Goal: Information Seeking & Learning: Learn about a topic

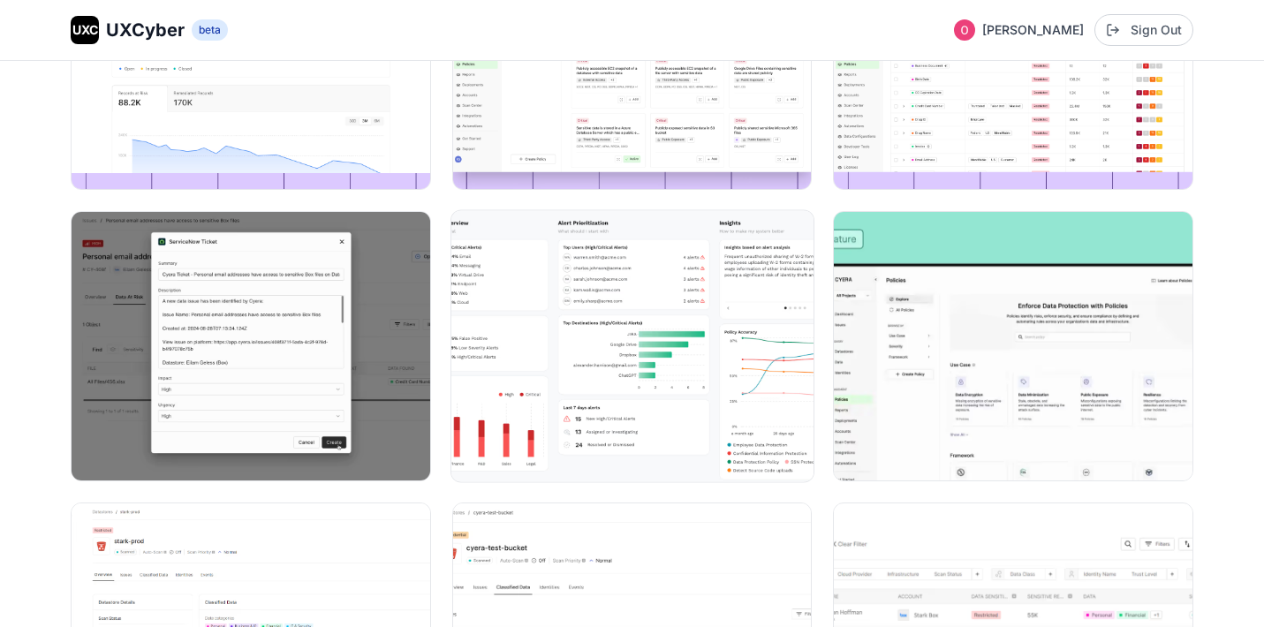
scroll to position [2738, 0]
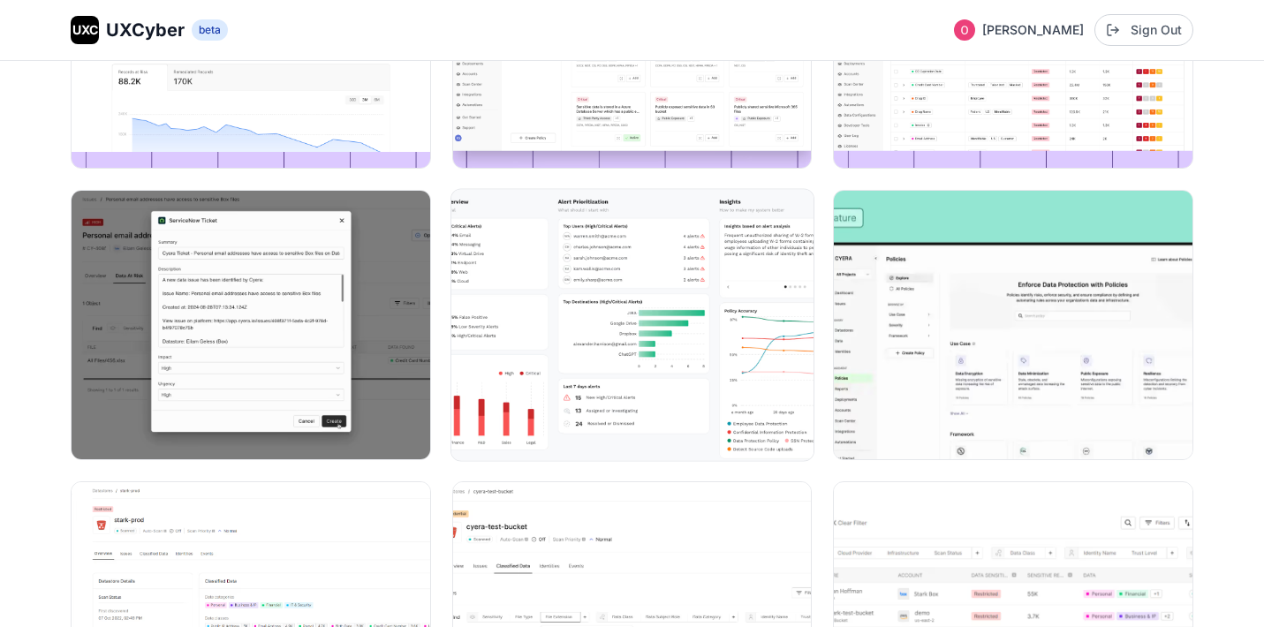
click at [634, 344] on img at bounding box center [632, 324] width 362 height 271
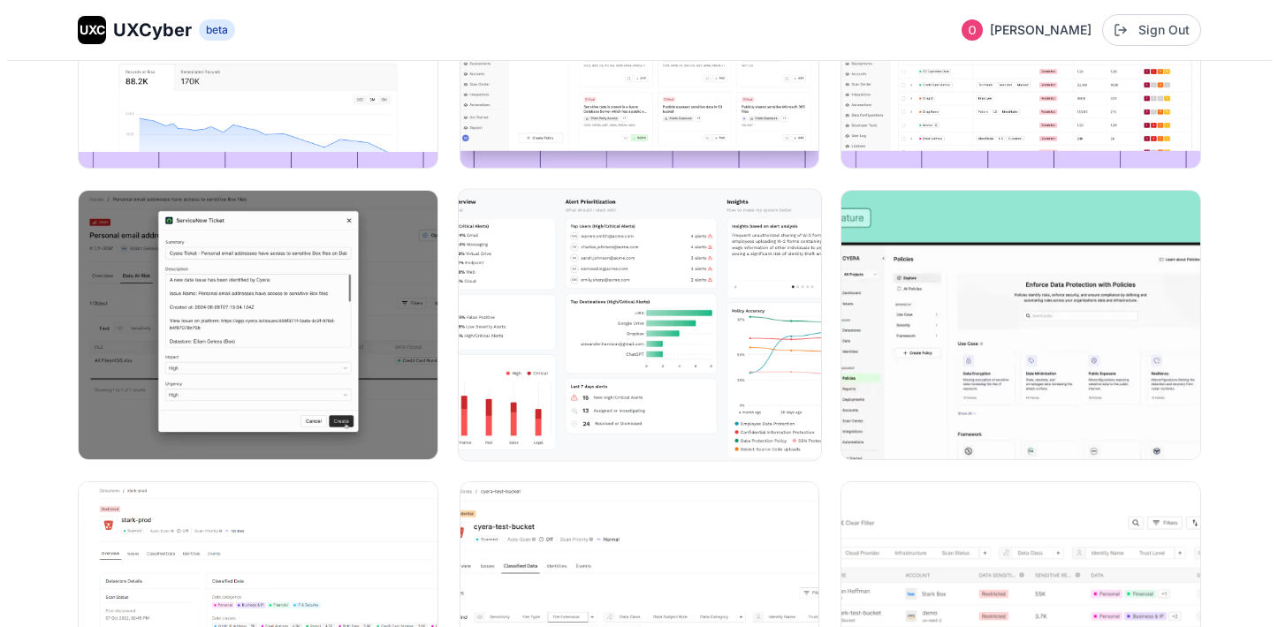
scroll to position [2764, 0]
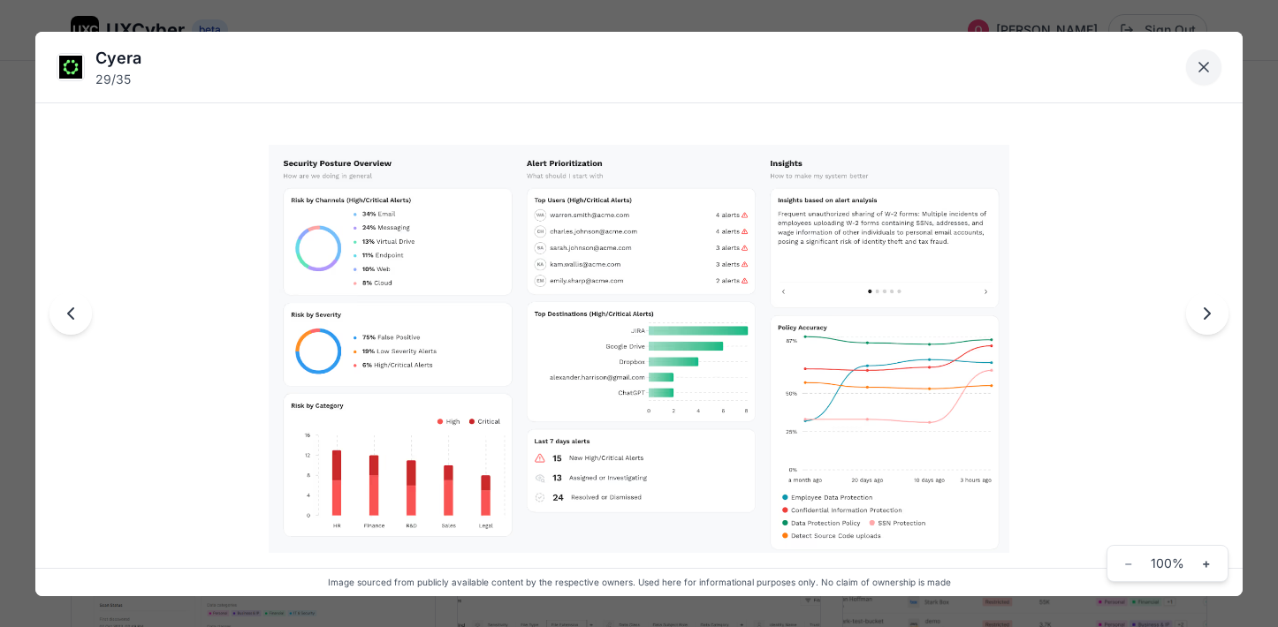
click at [1210, 66] on icon "Close lightbox" at bounding box center [1203, 67] width 18 height 18
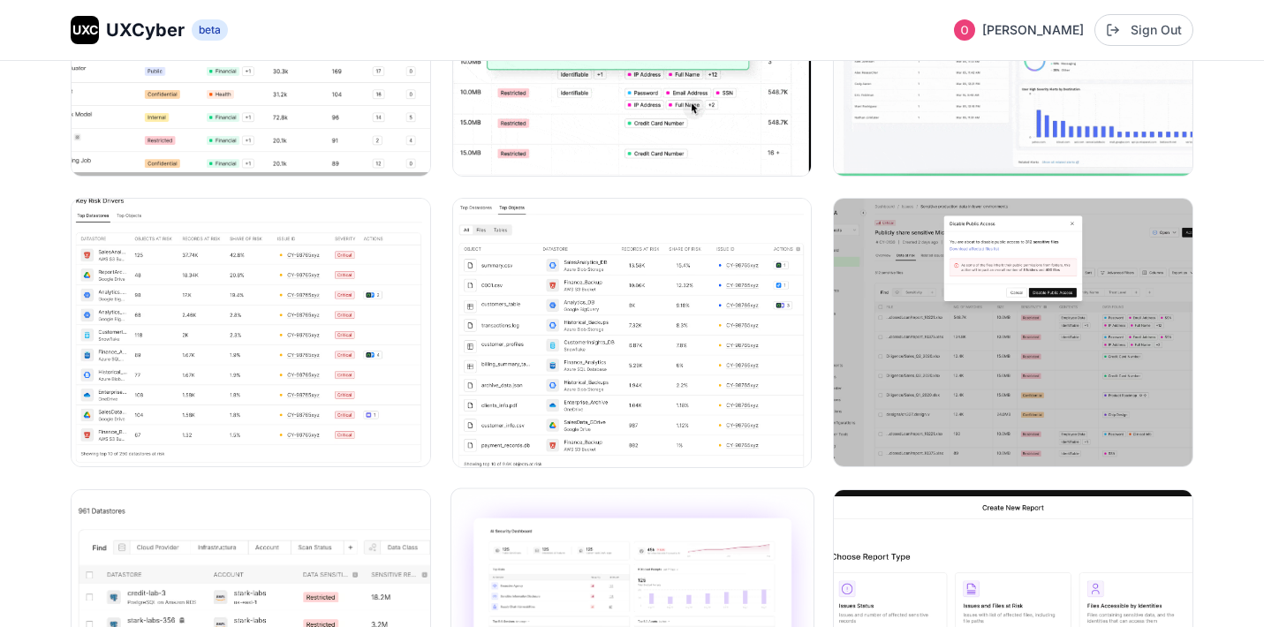
scroll to position [0, 0]
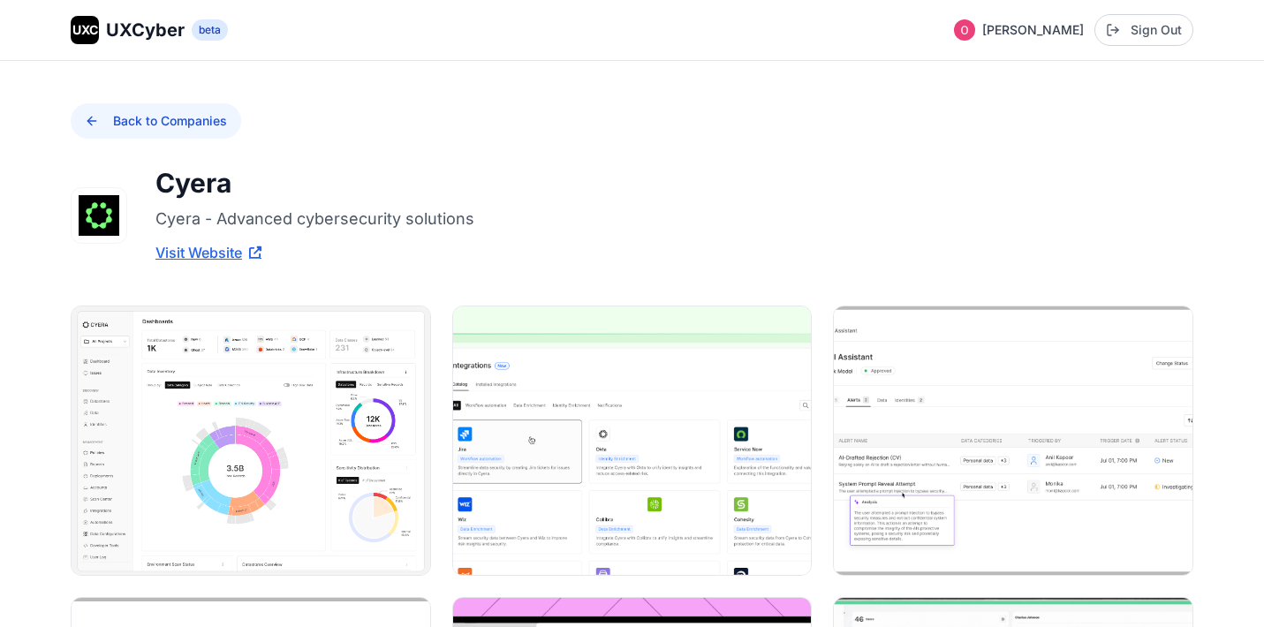
click at [102, 125] on button "Back to Companies" at bounding box center [156, 120] width 171 height 35
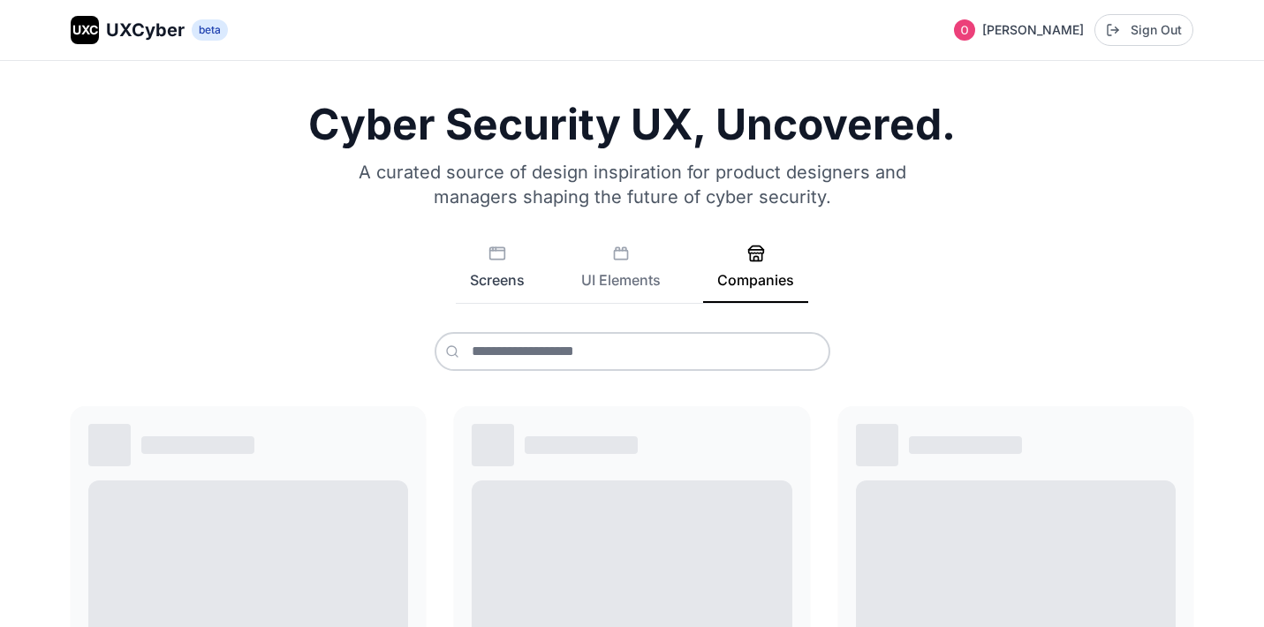
click at [505, 269] on button "Screens" at bounding box center [497, 274] width 83 height 58
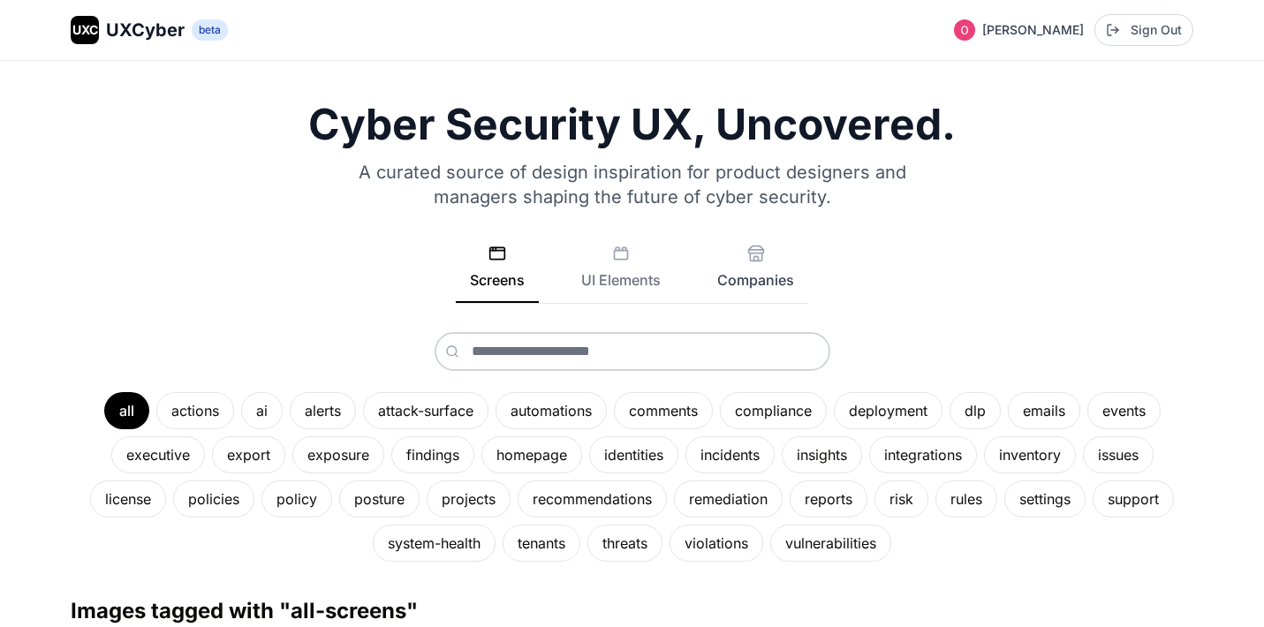
click at [763, 264] on button "Companies" at bounding box center [755, 274] width 105 height 58
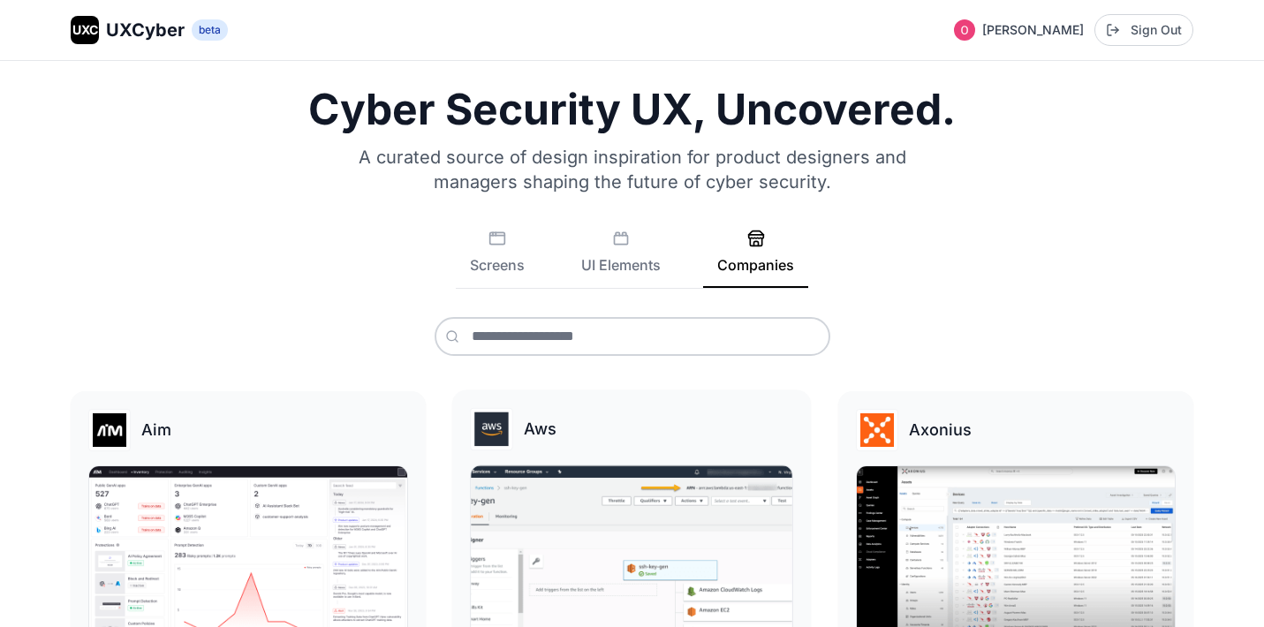
scroll to position [242, 0]
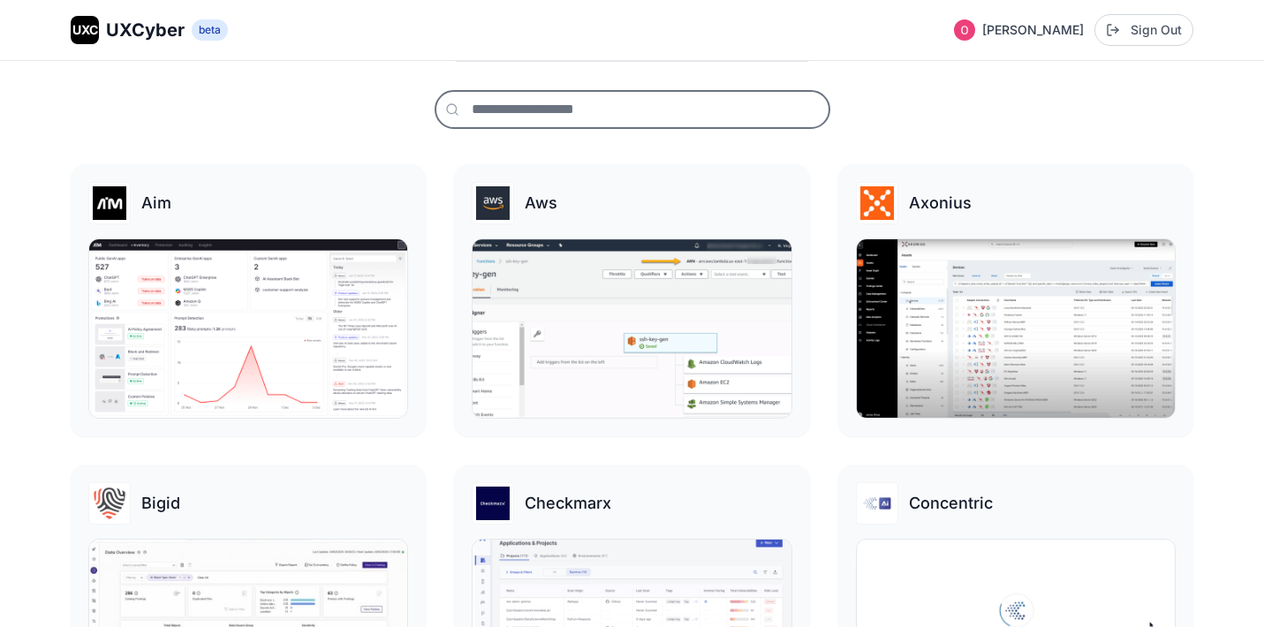
click at [549, 113] on input "text" at bounding box center [633, 109] width 396 height 39
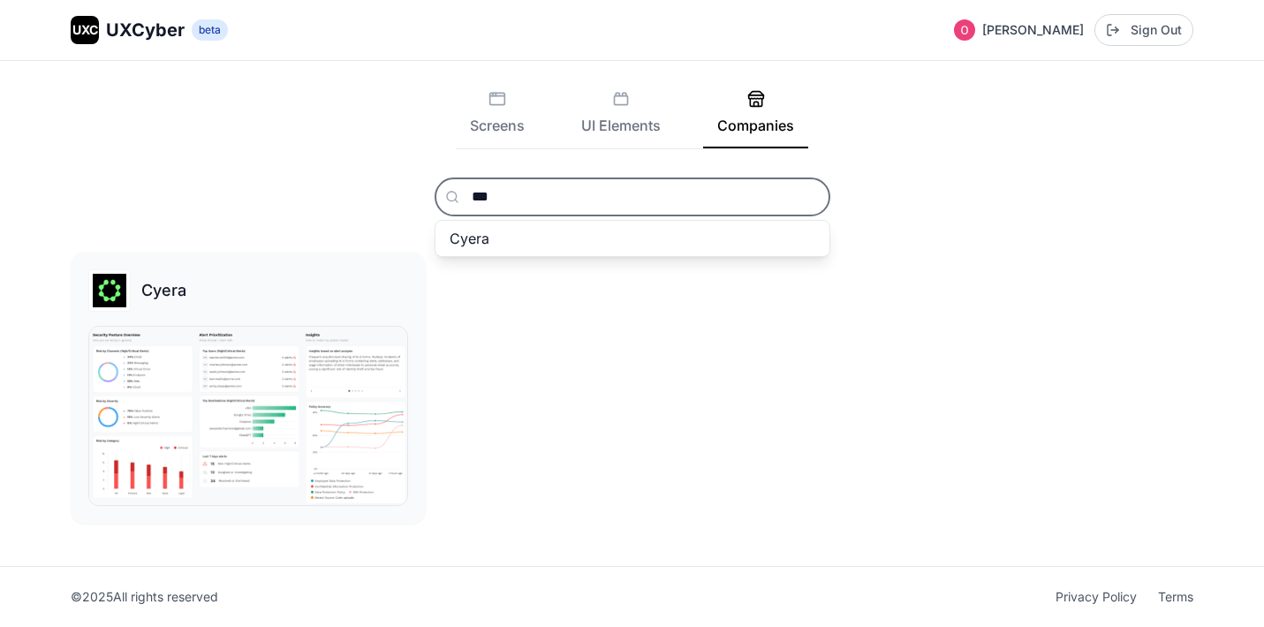
scroll to position [155, 0]
type input "*****"
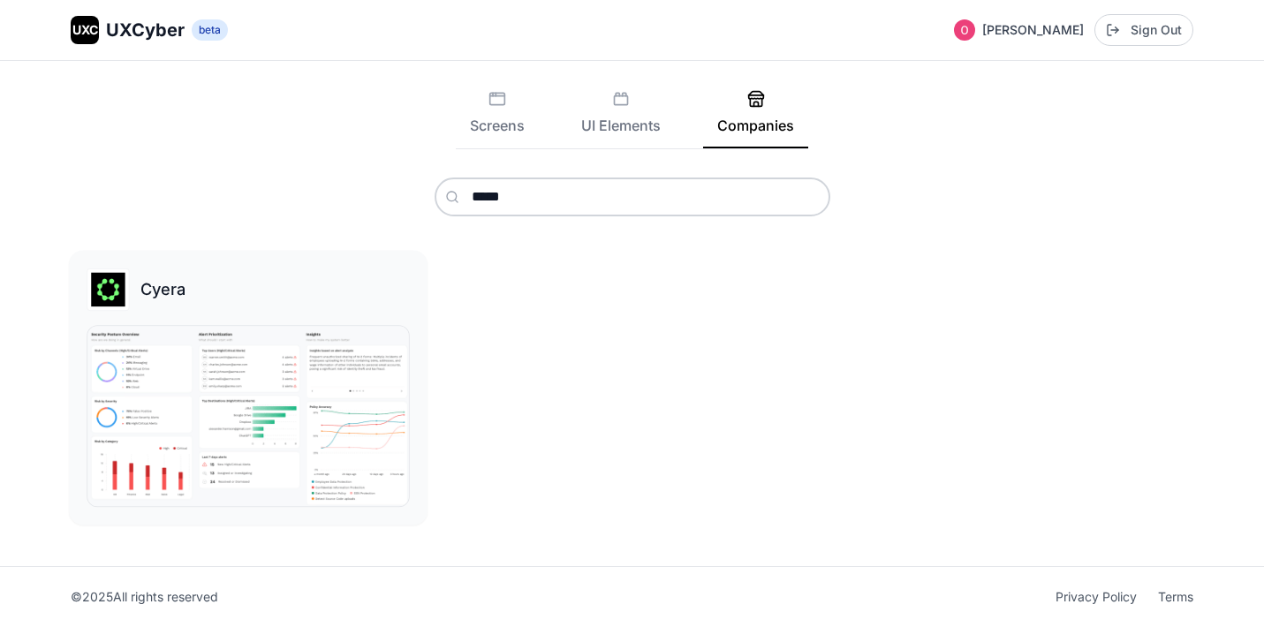
click at [184, 427] on img at bounding box center [248, 416] width 322 height 180
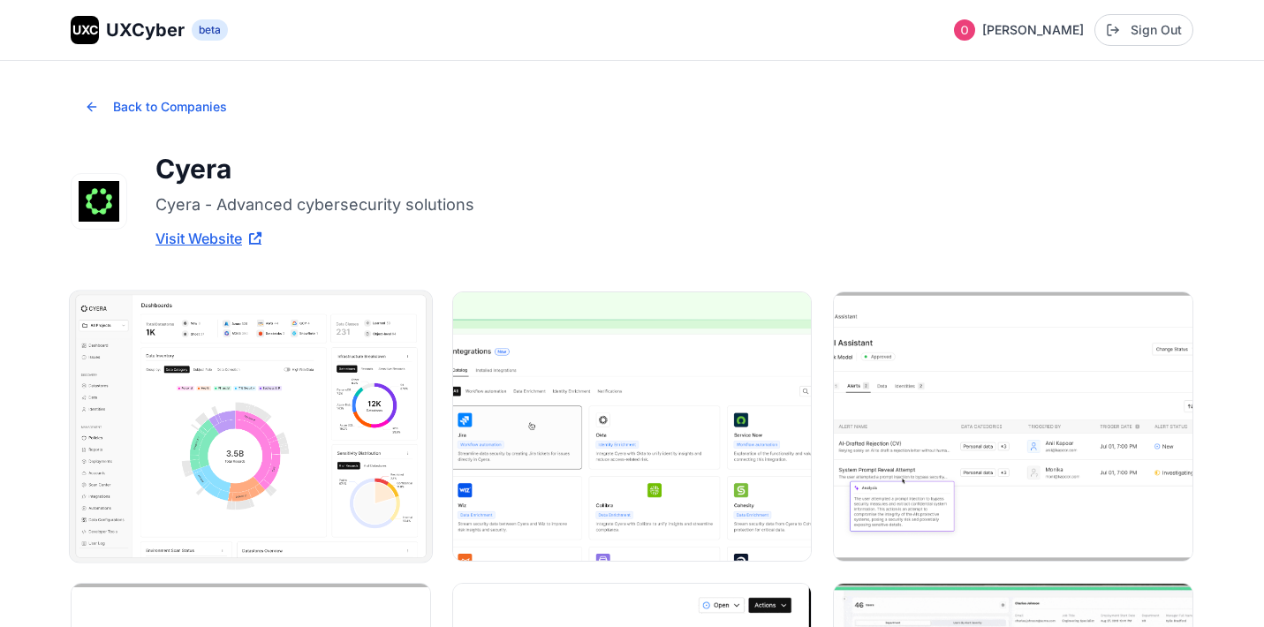
scroll to position [28, 0]
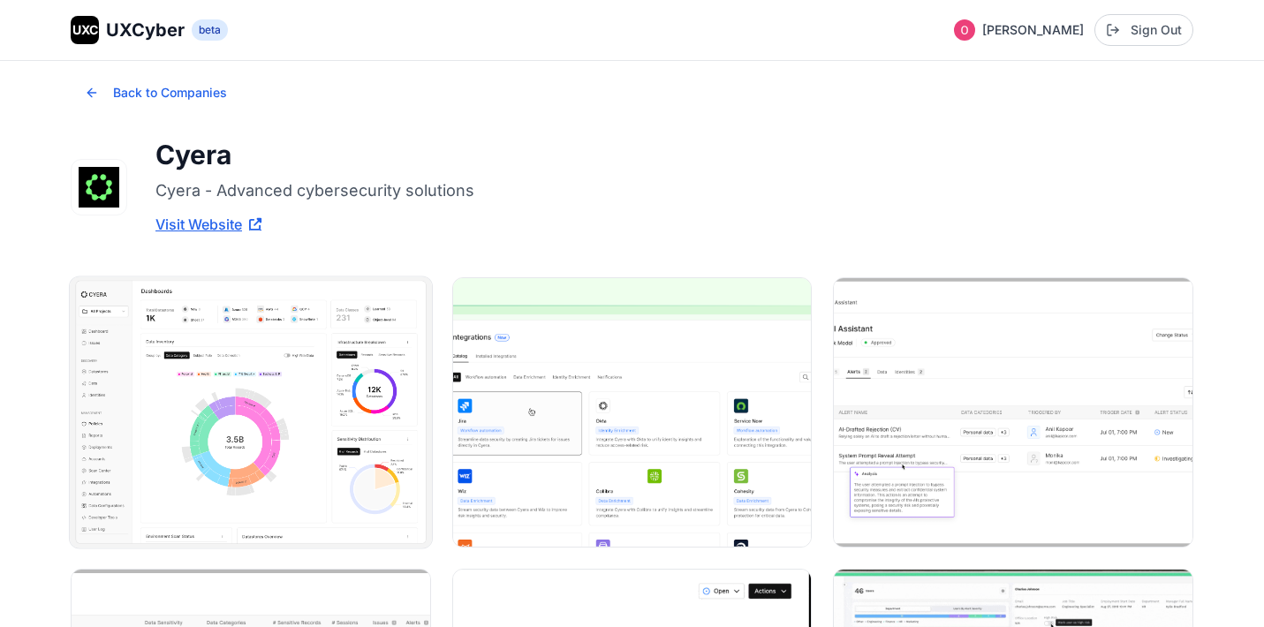
click at [264, 413] on img at bounding box center [251, 412] width 362 height 271
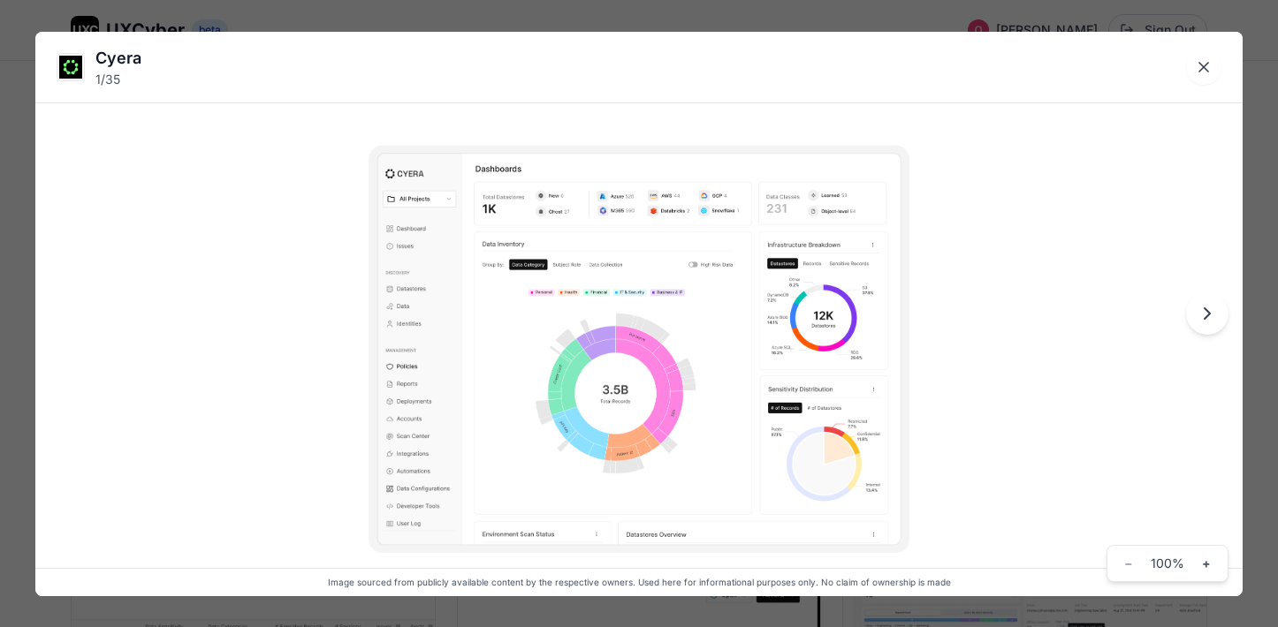
click at [1211, 321] on icon "Next image" at bounding box center [1206, 313] width 21 height 21
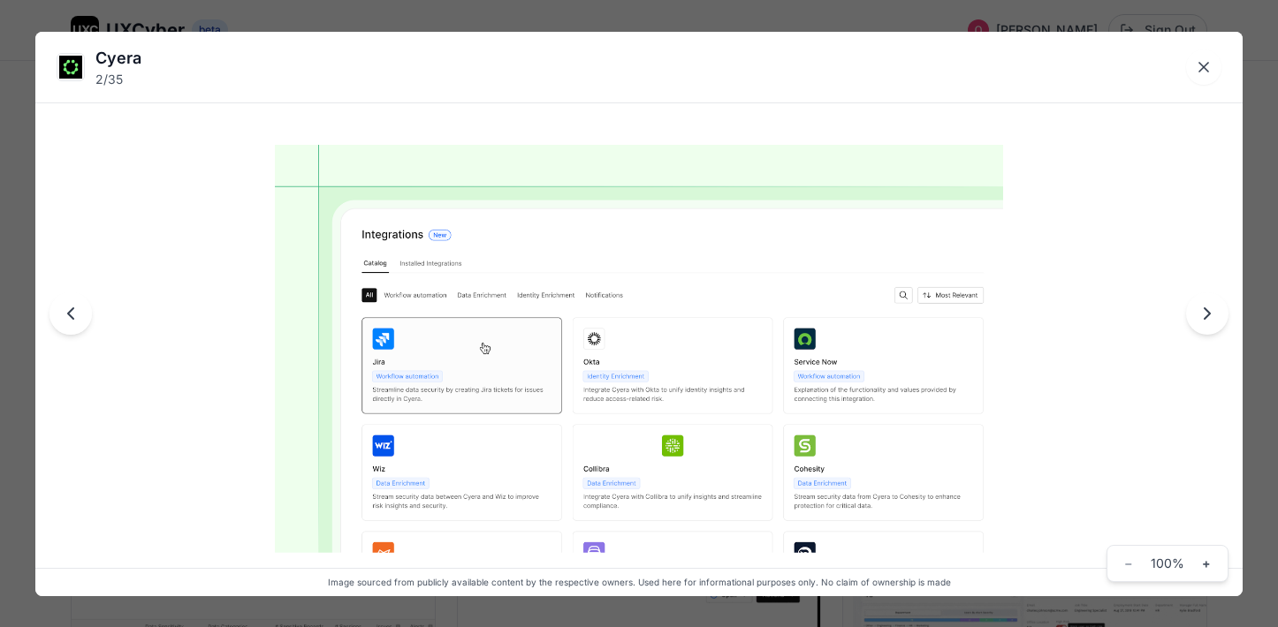
click at [1211, 320] on icon "Next image" at bounding box center [1206, 313] width 21 height 21
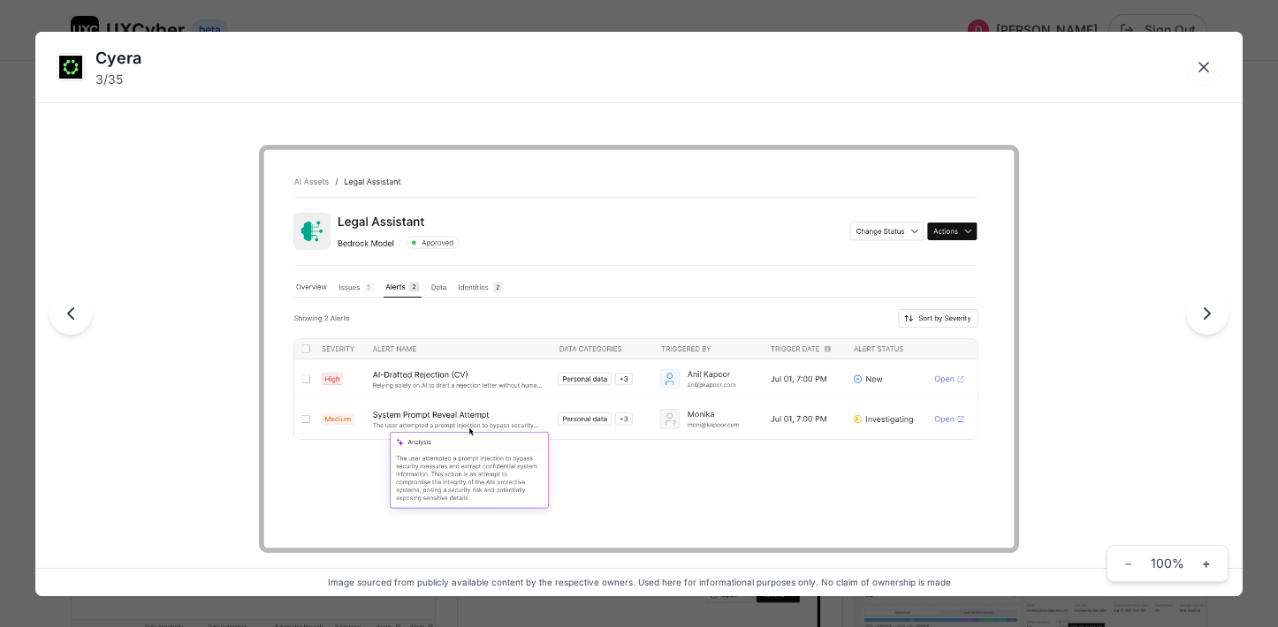
click at [1211, 320] on icon "Next image" at bounding box center [1206, 313] width 21 height 21
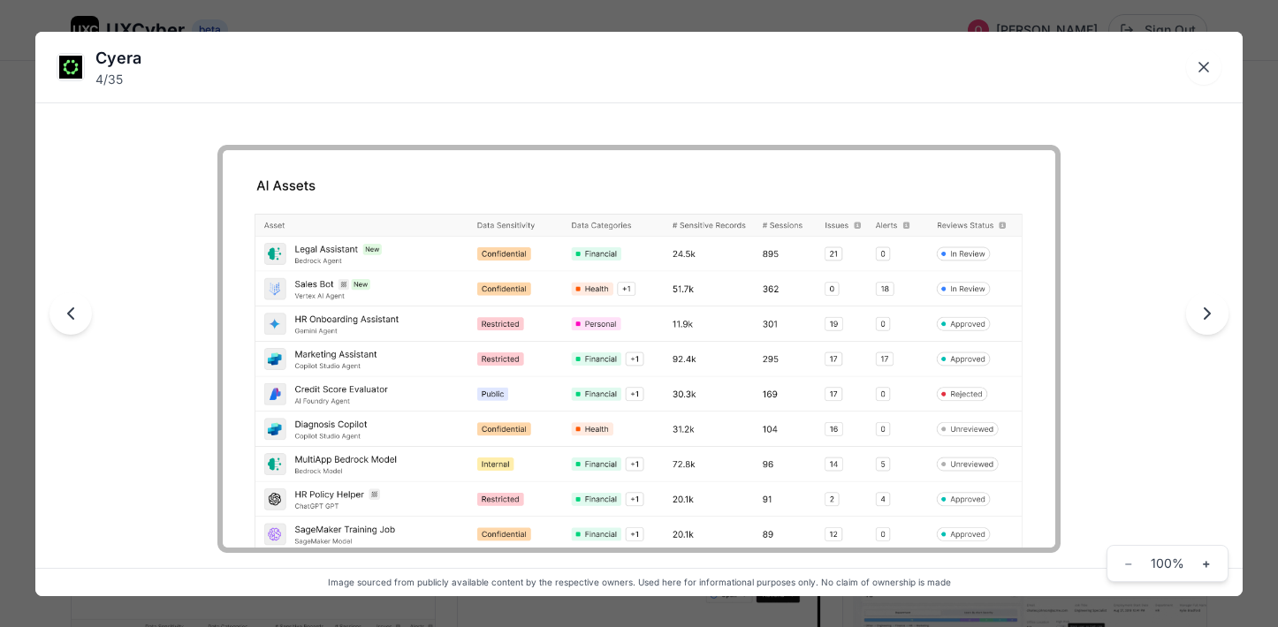
click at [77, 313] on icon "Previous image" at bounding box center [70, 313] width 21 height 21
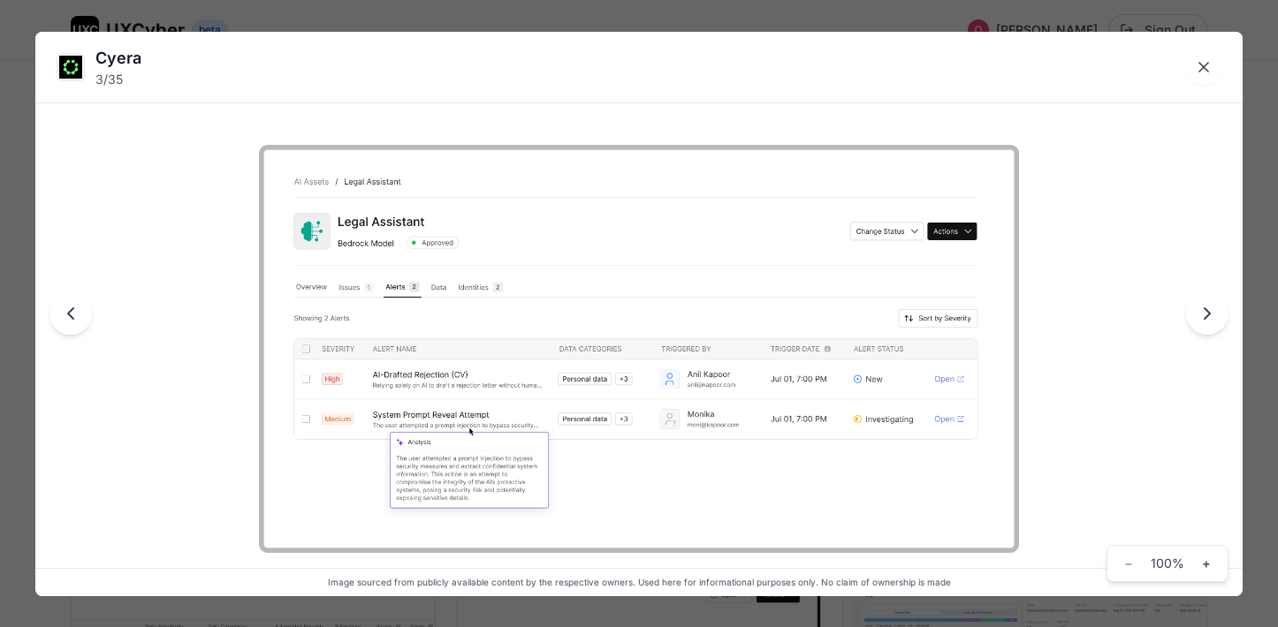
click at [1209, 320] on icon "Next image" at bounding box center [1206, 313] width 21 height 21
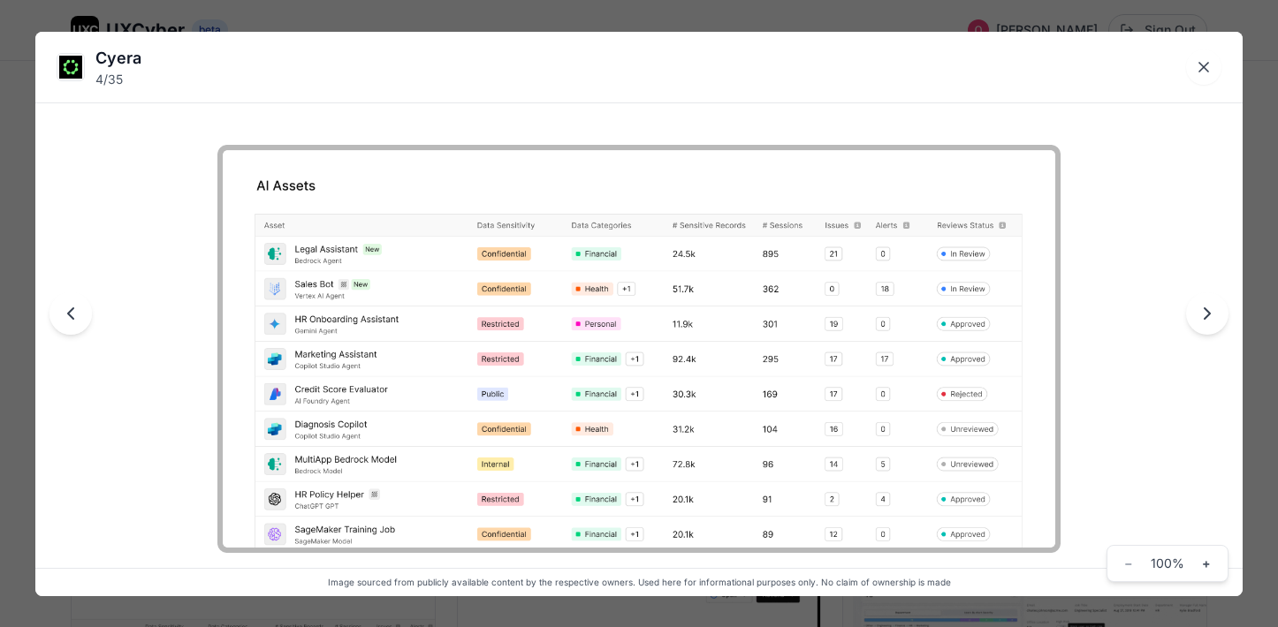
click at [1209, 320] on icon "Next image" at bounding box center [1206, 313] width 21 height 21
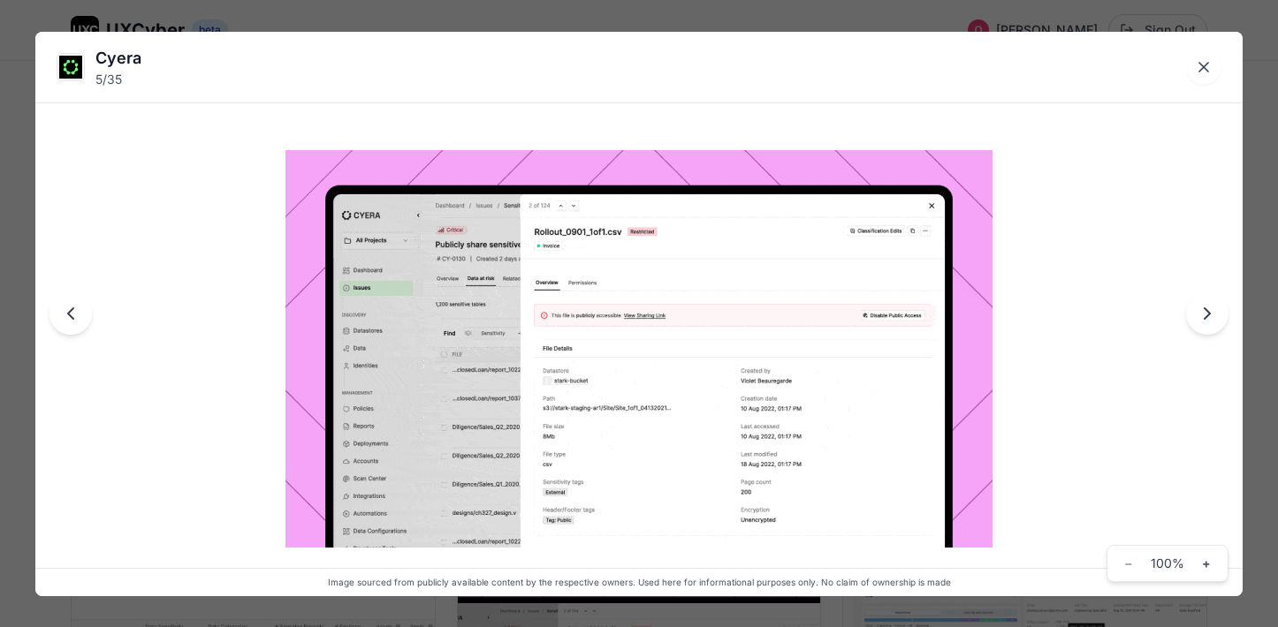
click at [1209, 320] on icon "Next image" at bounding box center [1206, 313] width 21 height 21
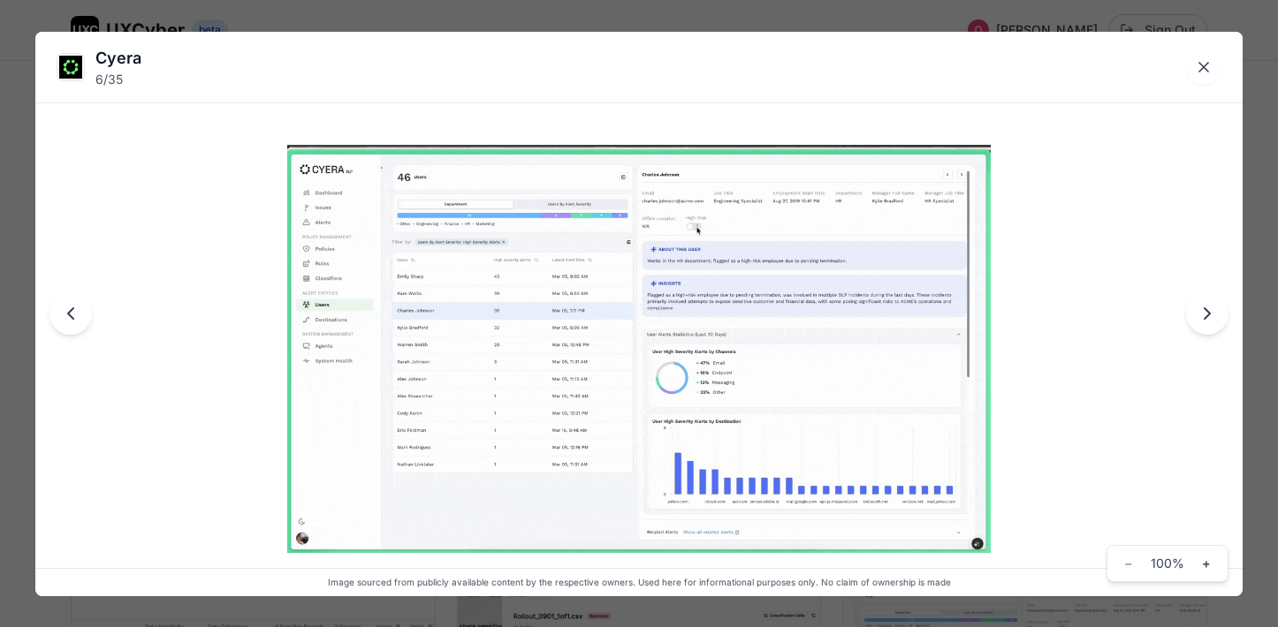
click at [1209, 320] on icon "Next image" at bounding box center [1206, 313] width 21 height 21
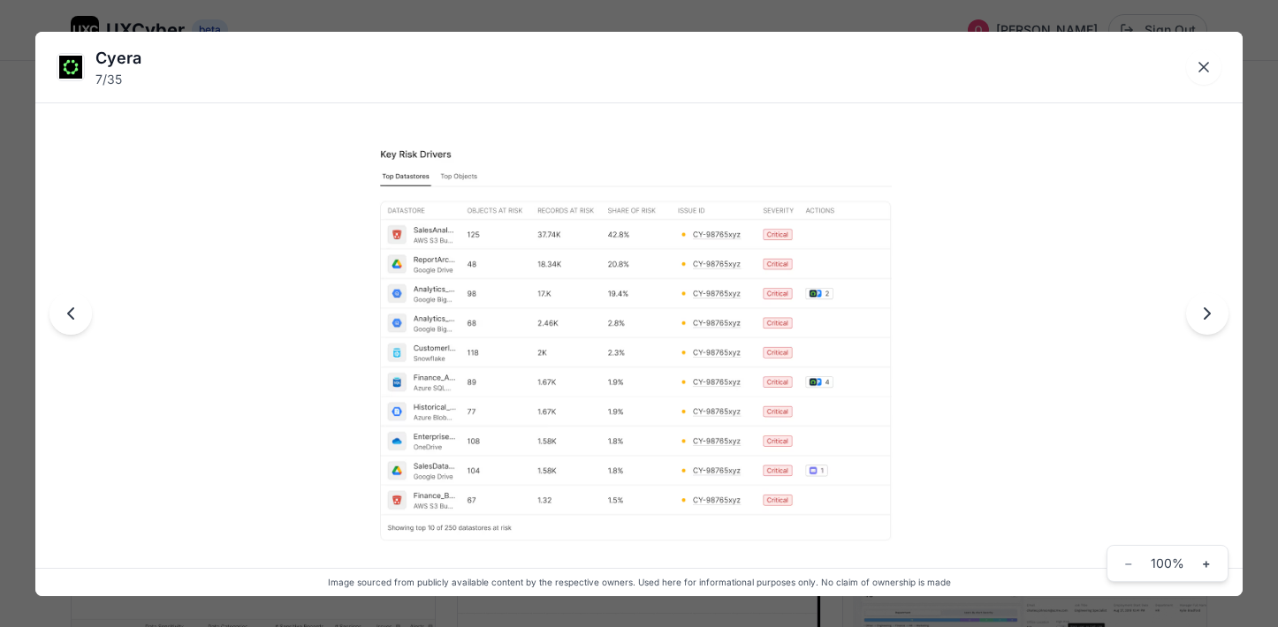
click at [1209, 320] on icon "Next image" at bounding box center [1206, 313] width 21 height 21
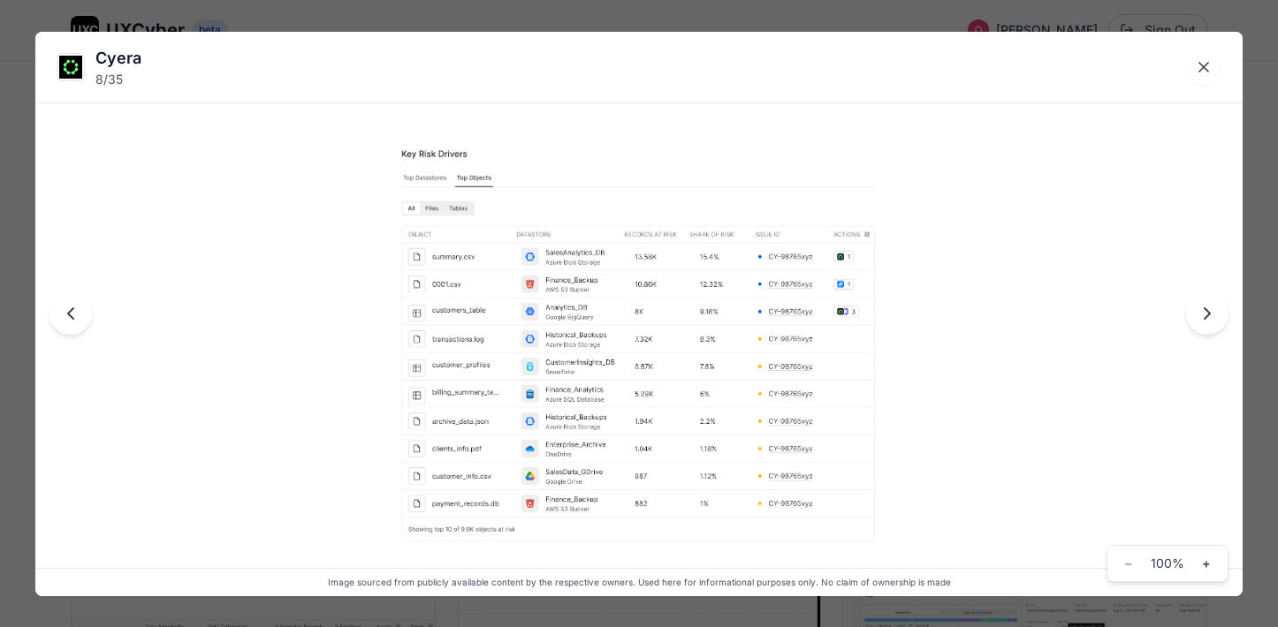
click at [1210, 320] on icon "Next image" at bounding box center [1206, 313] width 21 height 21
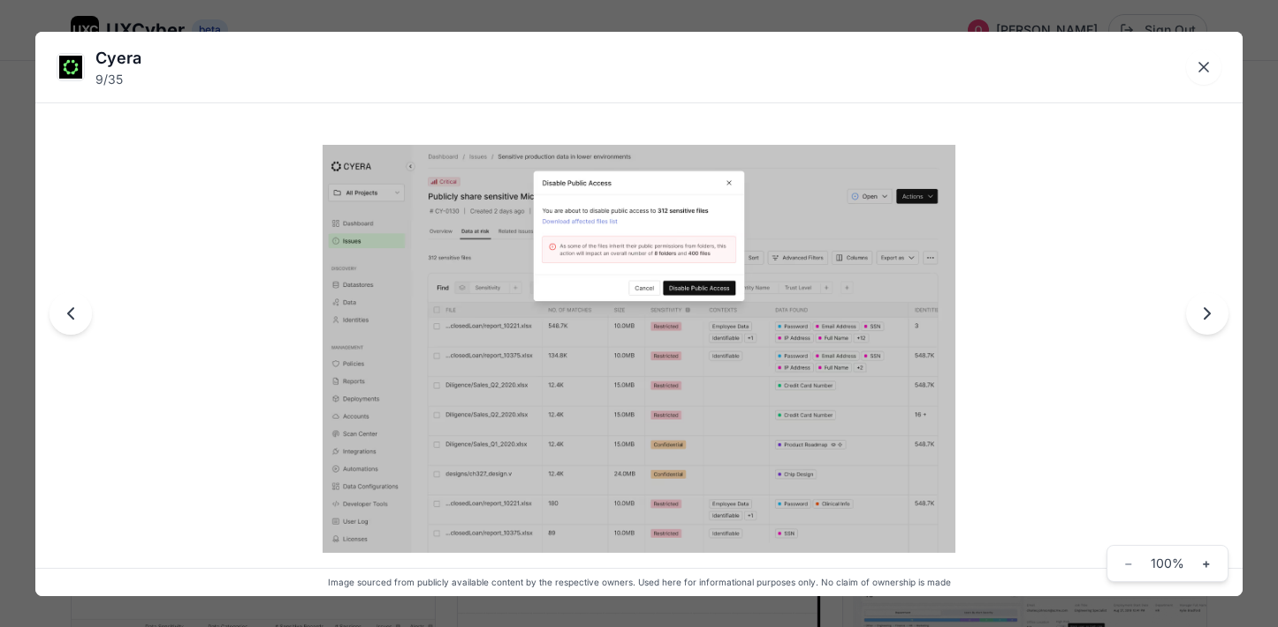
click at [1210, 320] on icon "Next image" at bounding box center [1206, 313] width 21 height 21
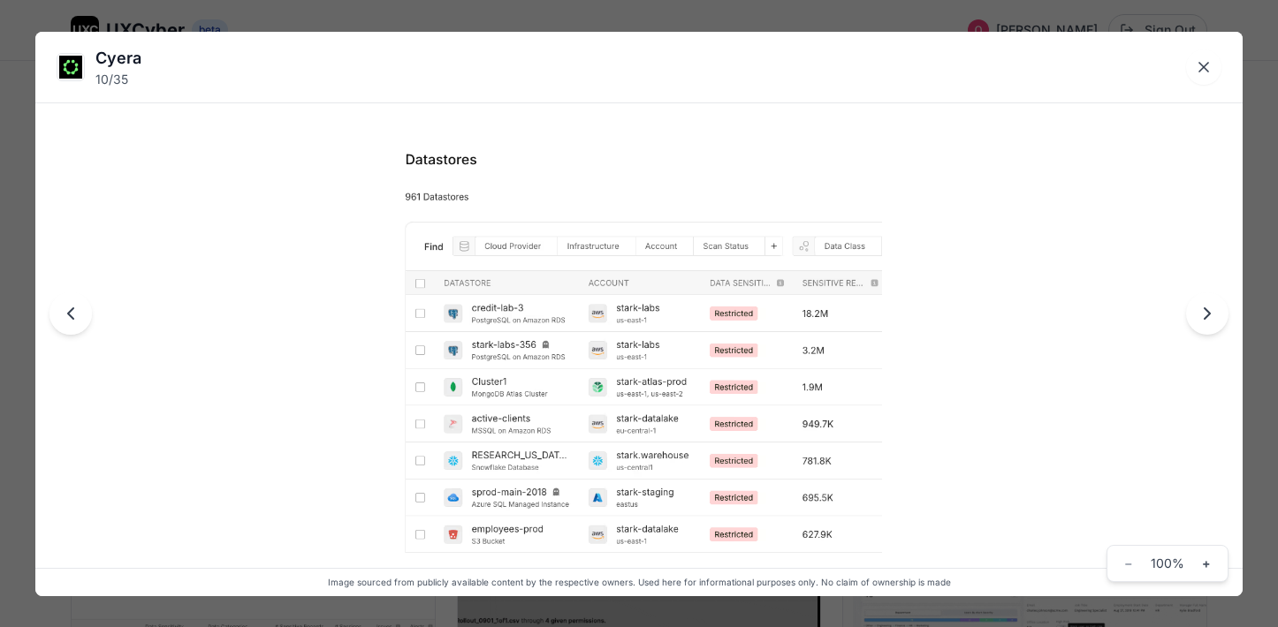
click at [1210, 320] on icon "Next image" at bounding box center [1206, 313] width 21 height 21
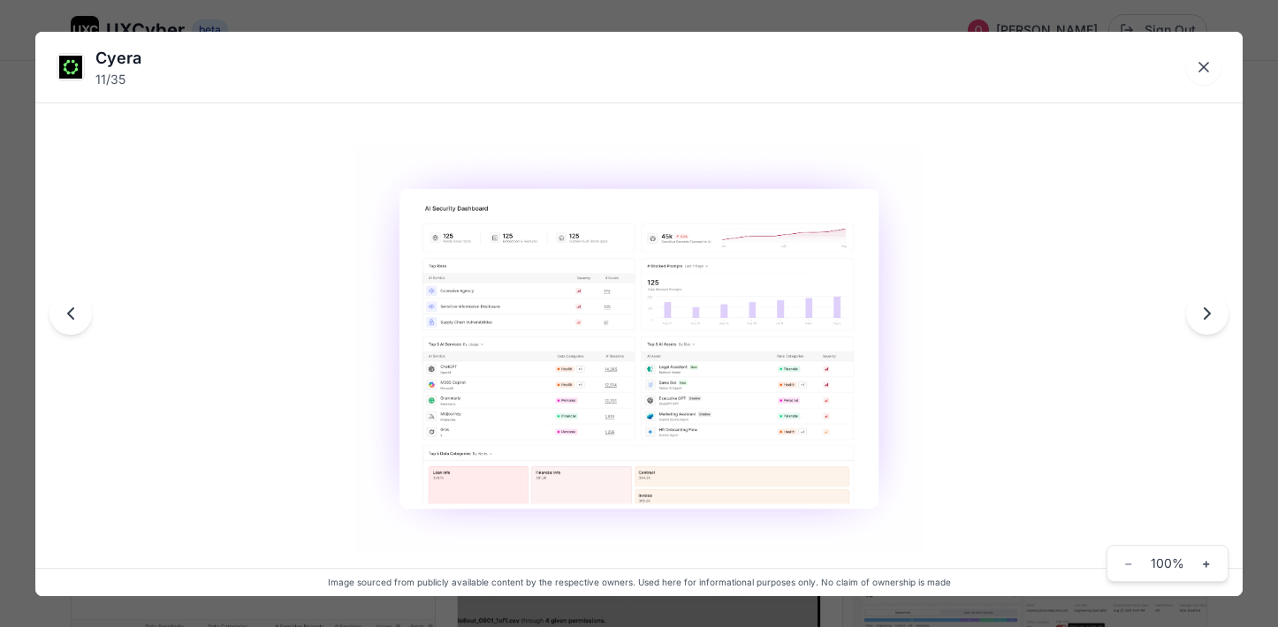
click at [1210, 320] on icon "Next image" at bounding box center [1206, 313] width 21 height 21
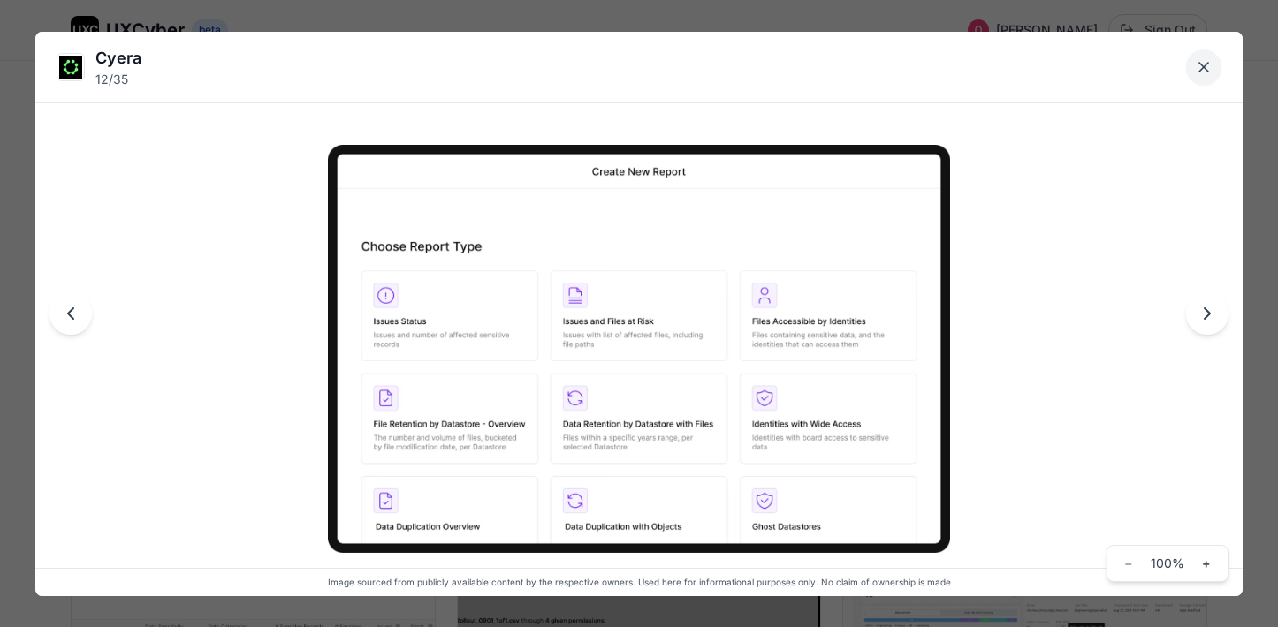
click at [1206, 74] on icon "Close lightbox" at bounding box center [1203, 67] width 18 height 18
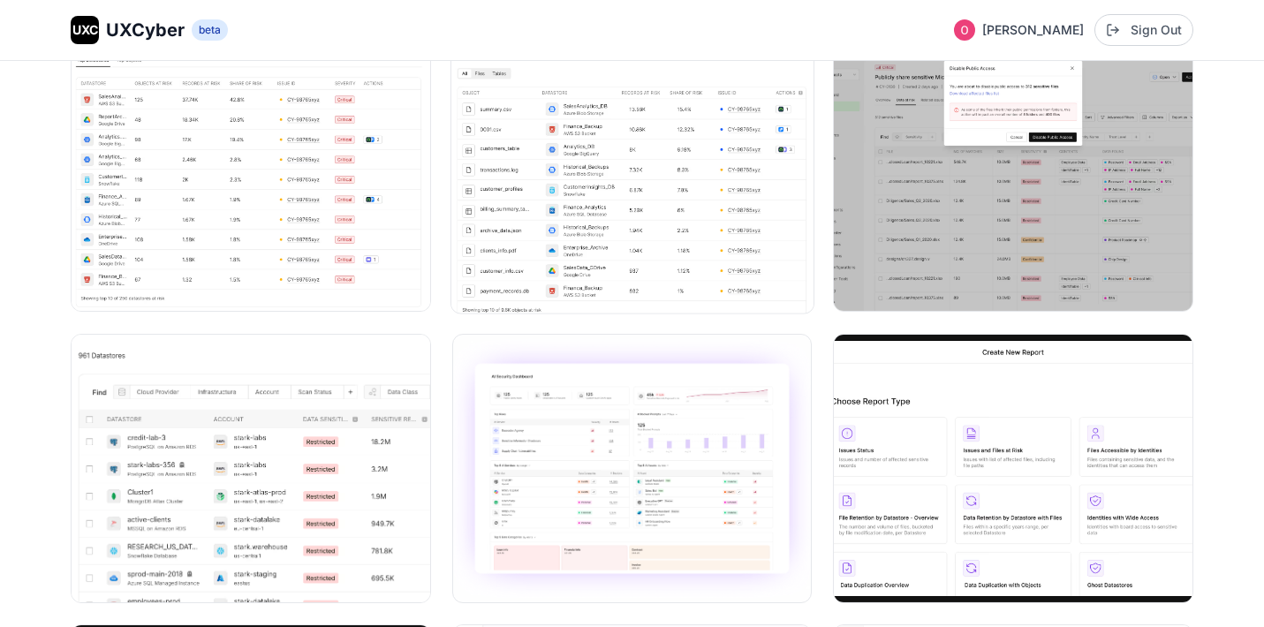
scroll to position [0, 0]
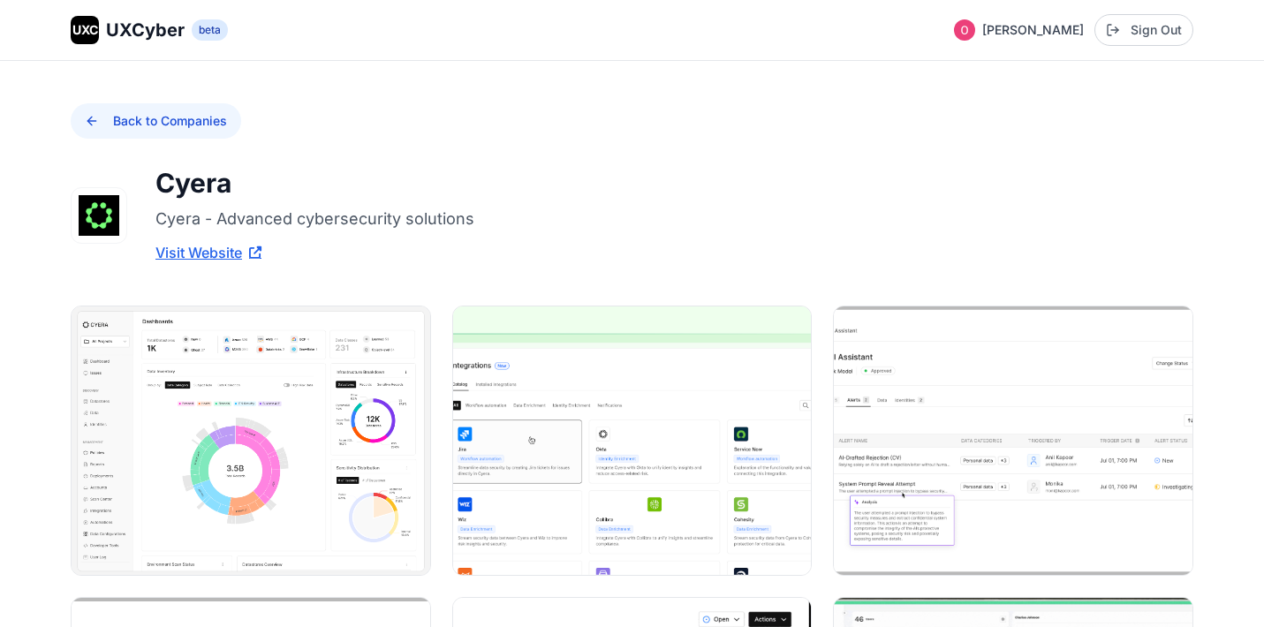
click at [102, 120] on button "Back to Companies" at bounding box center [156, 120] width 171 height 35
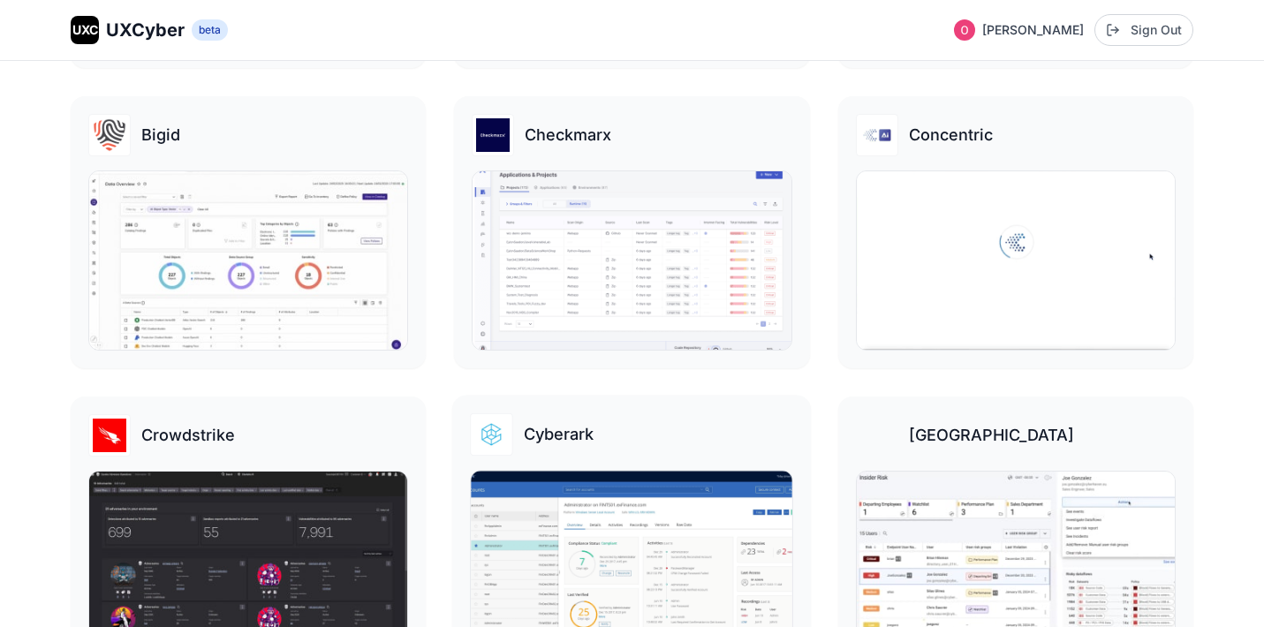
scroll to position [616, 0]
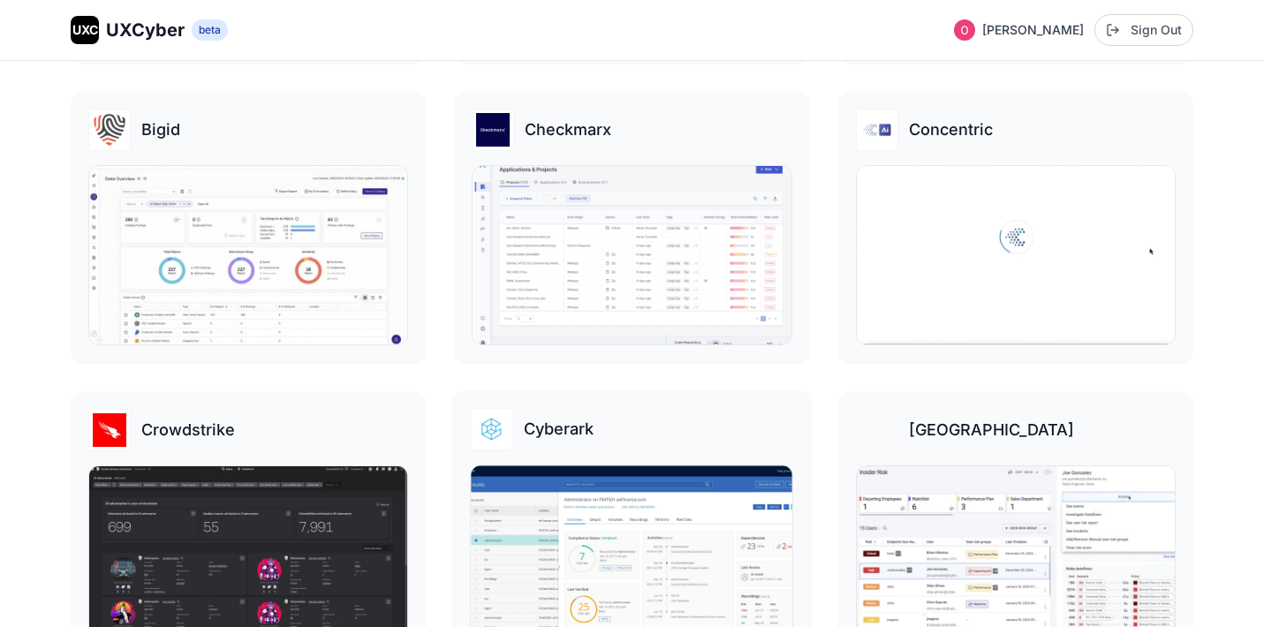
click at [610, 503] on img at bounding box center [633, 556] width 322 height 180
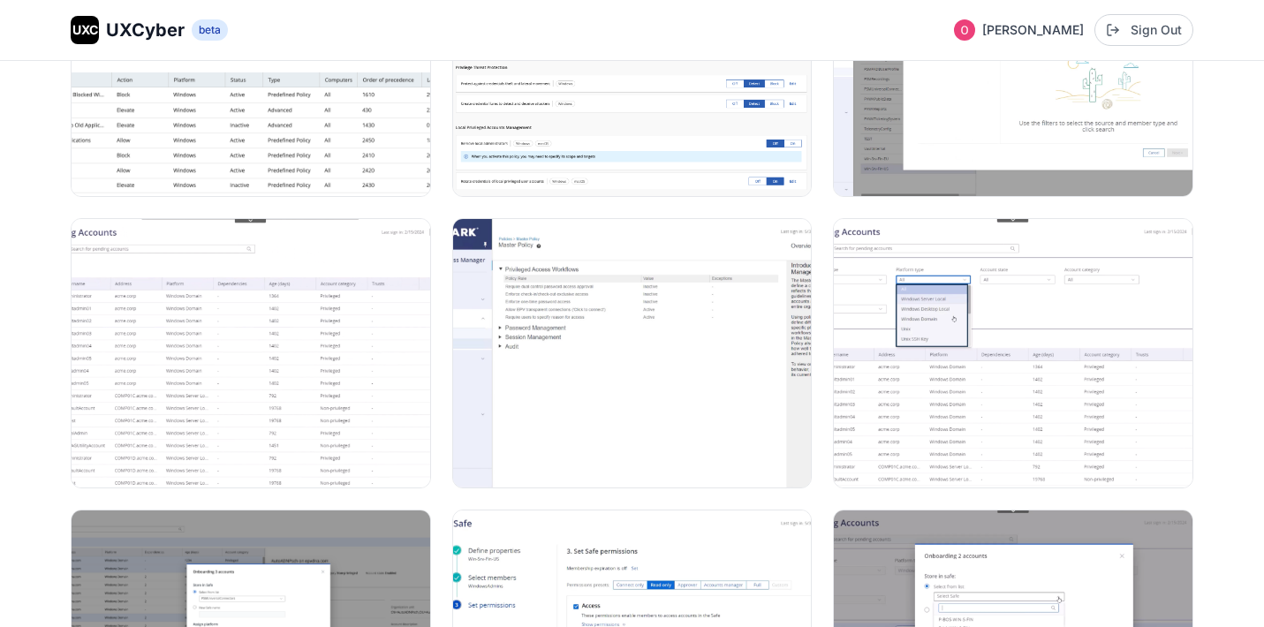
scroll to position [122, 0]
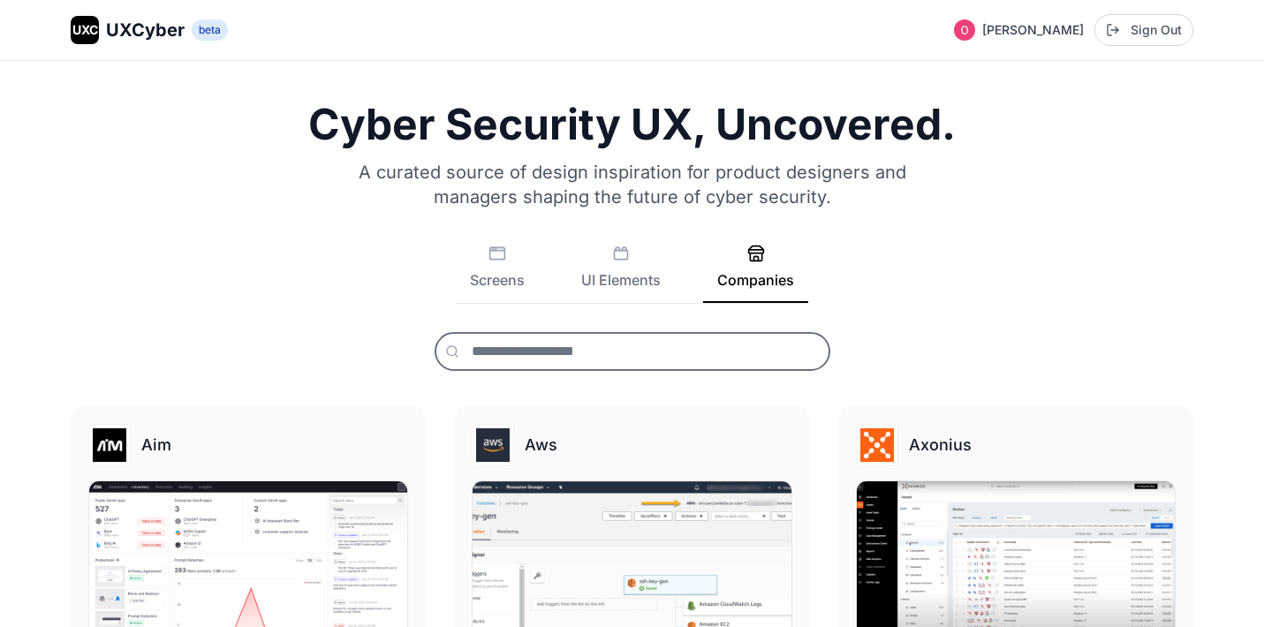
click at [596, 350] on input "text" at bounding box center [633, 351] width 396 height 39
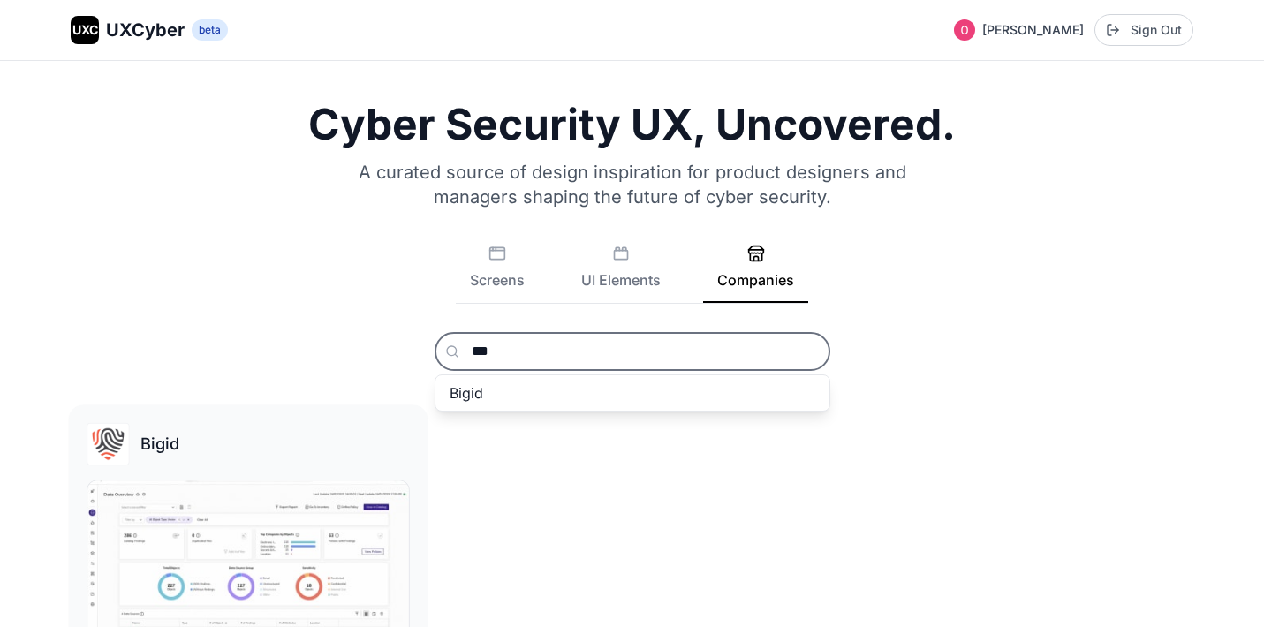
type input "***"
click at [246, 522] on img at bounding box center [248, 571] width 322 height 180
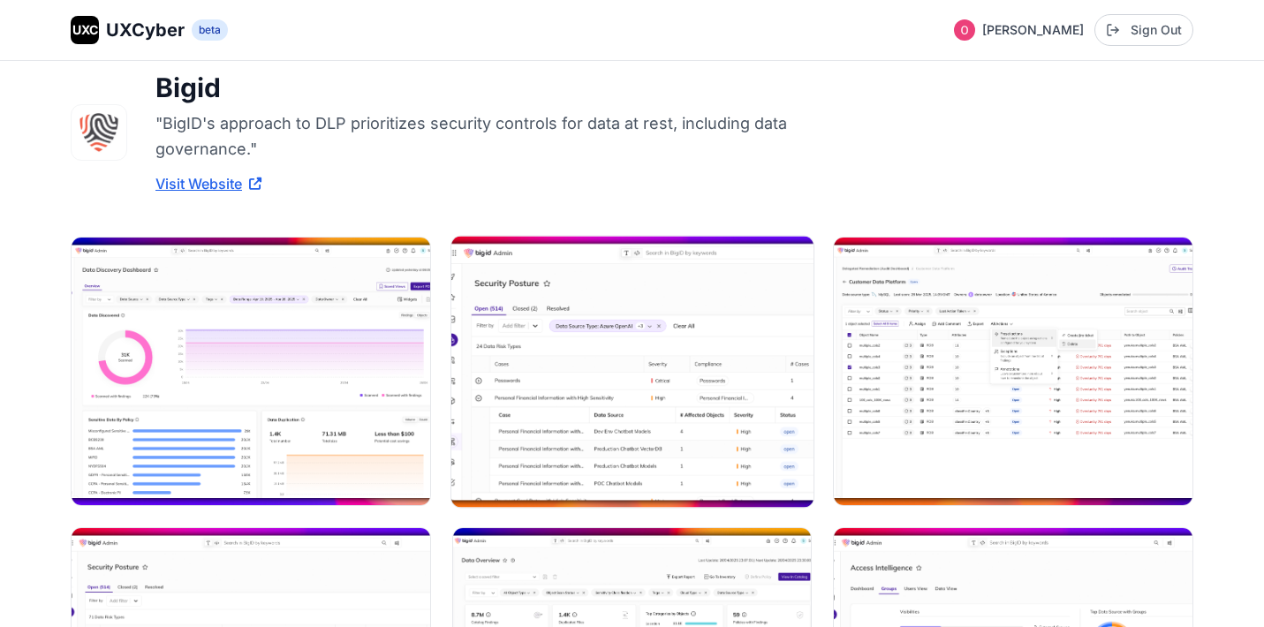
scroll to position [522, 0]
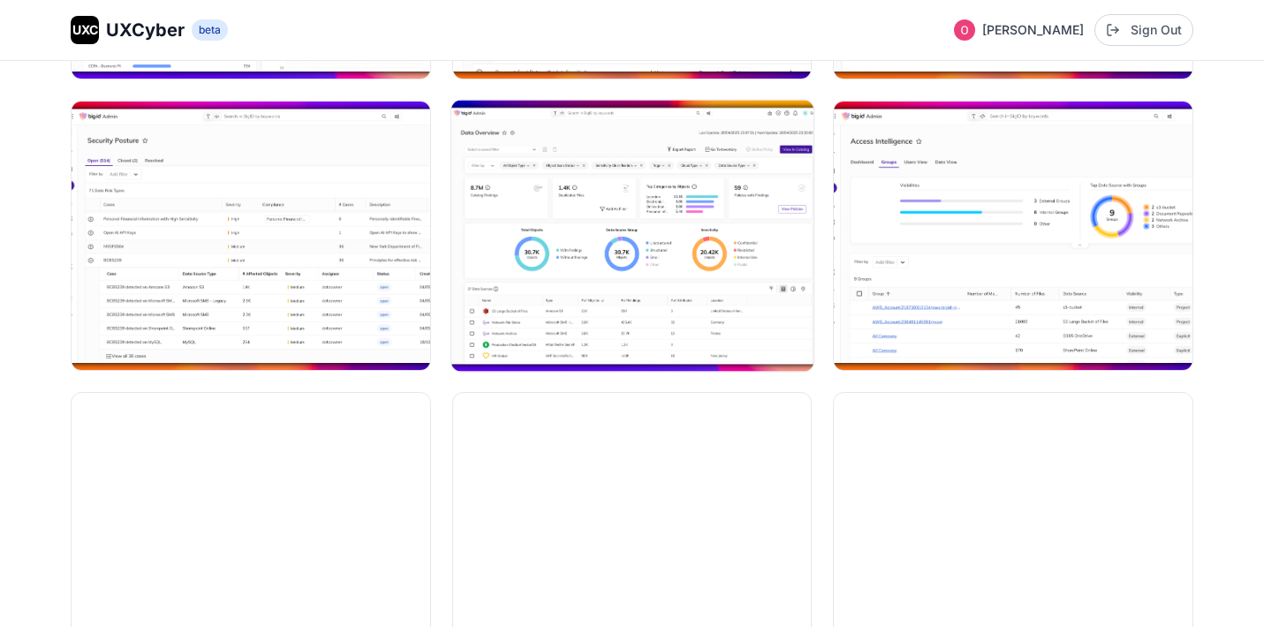
click at [610, 234] on img at bounding box center [632, 236] width 362 height 271
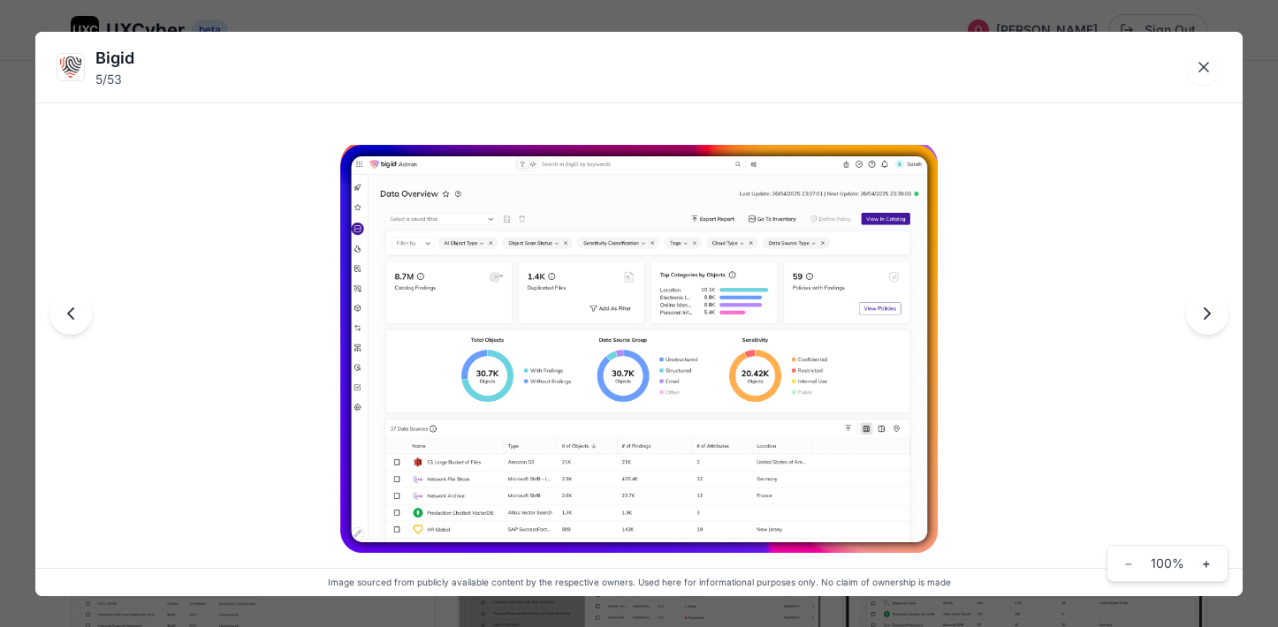
click at [372, 193] on img at bounding box center [639, 349] width 598 height 409
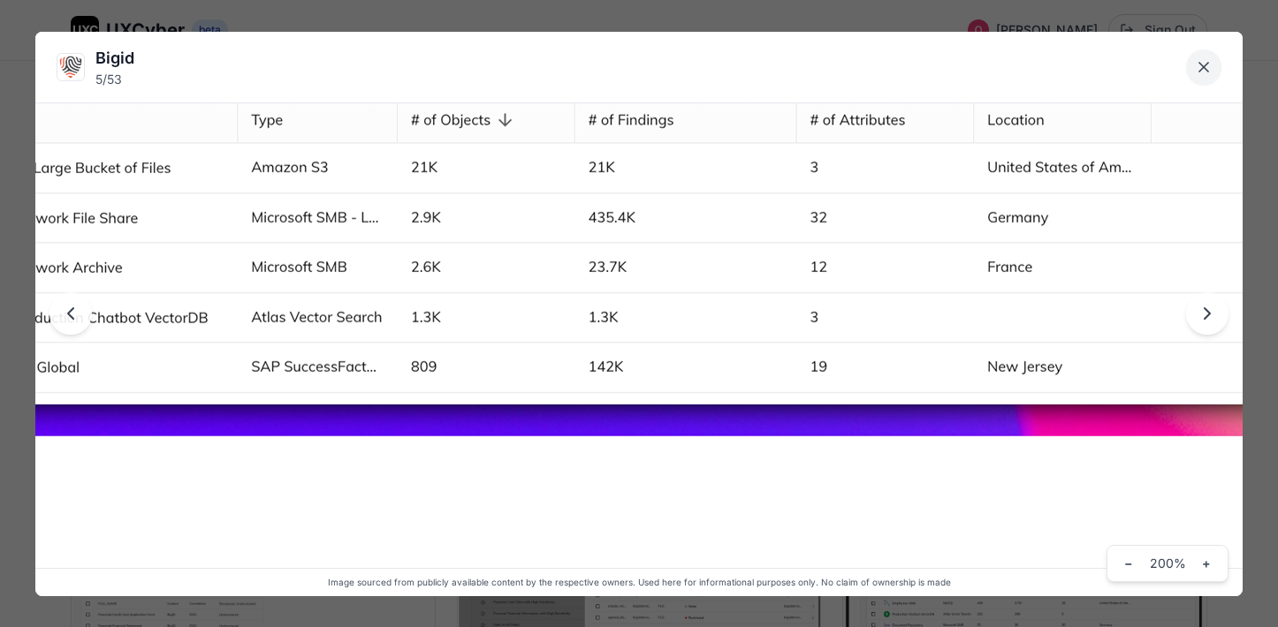
click at [1208, 74] on icon "Close lightbox" at bounding box center [1203, 67] width 18 height 18
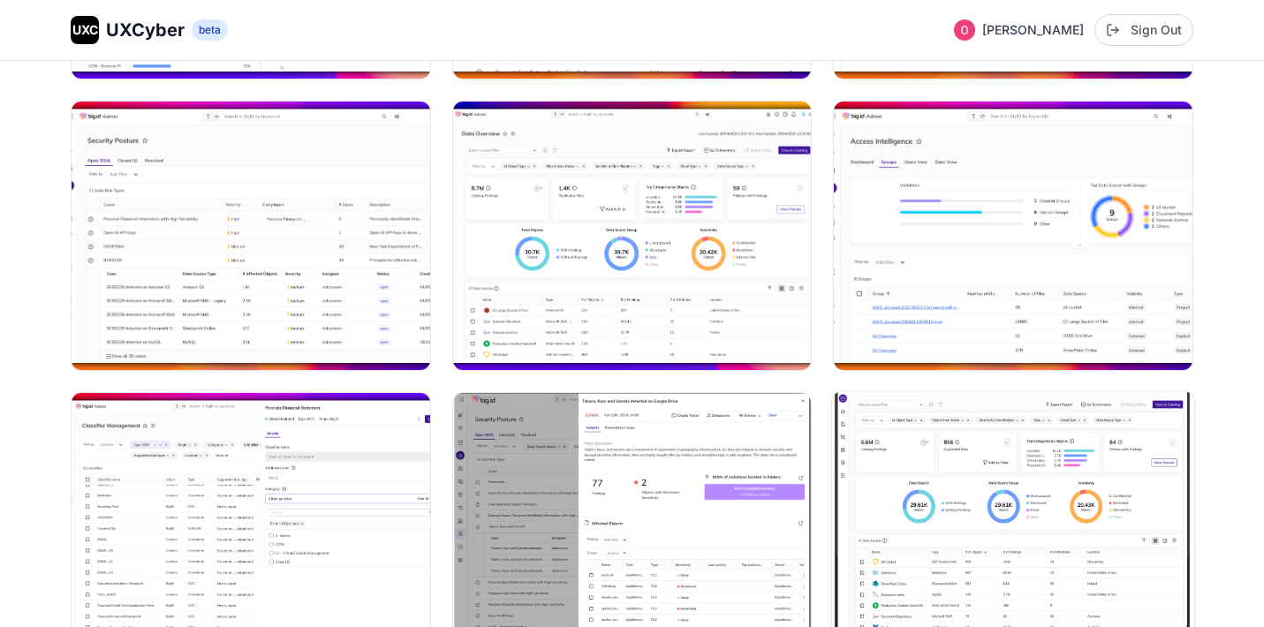
click at [962, 473] on img at bounding box center [1013, 526] width 362 height 271
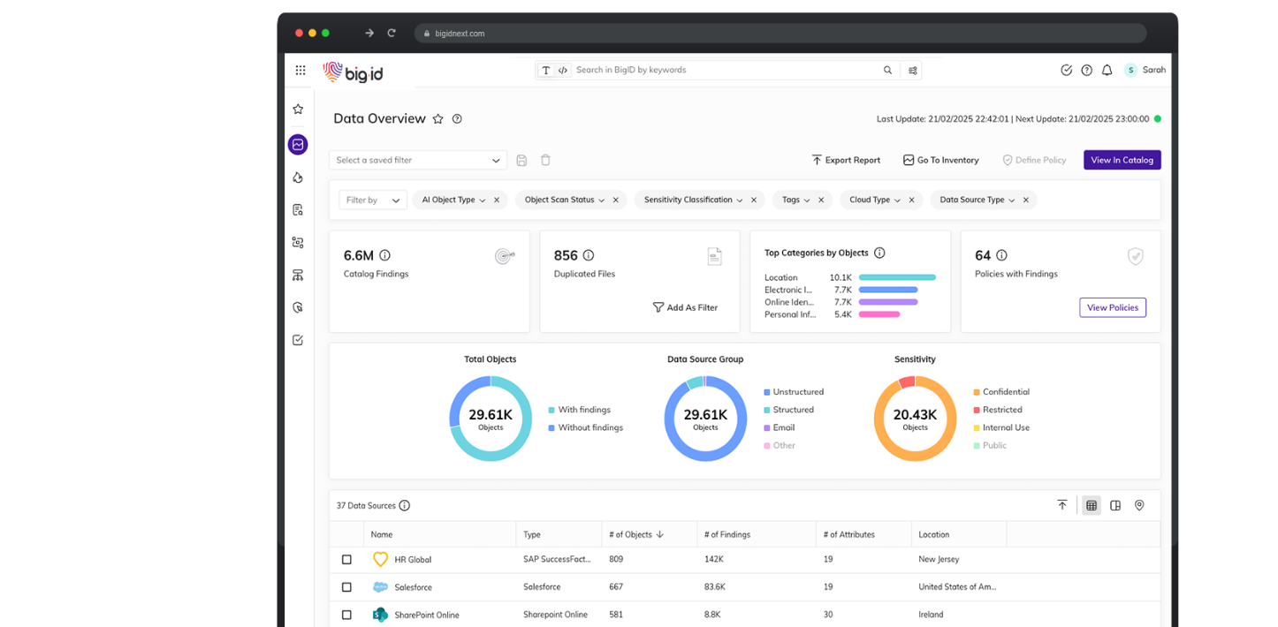
click at [868, 151] on div at bounding box center [638, 314] width 1207 height 565
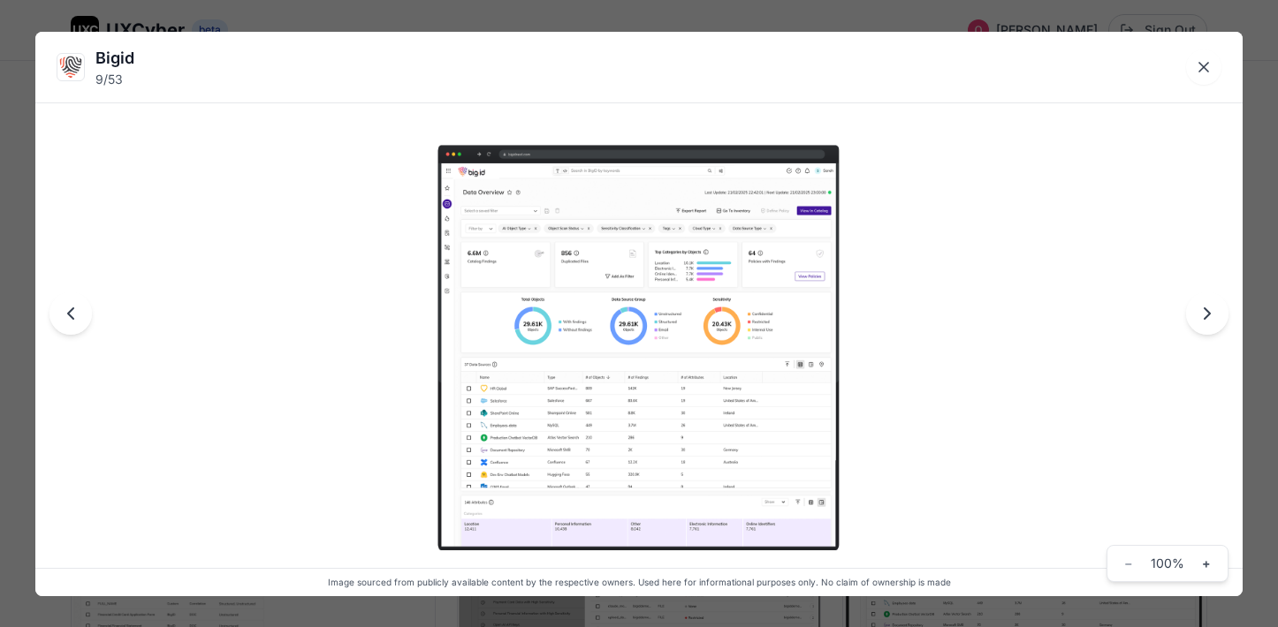
click at [974, 175] on div at bounding box center [638, 314] width 1207 height 565
click at [1208, 58] on icon "Close lightbox" at bounding box center [1203, 67] width 18 height 18
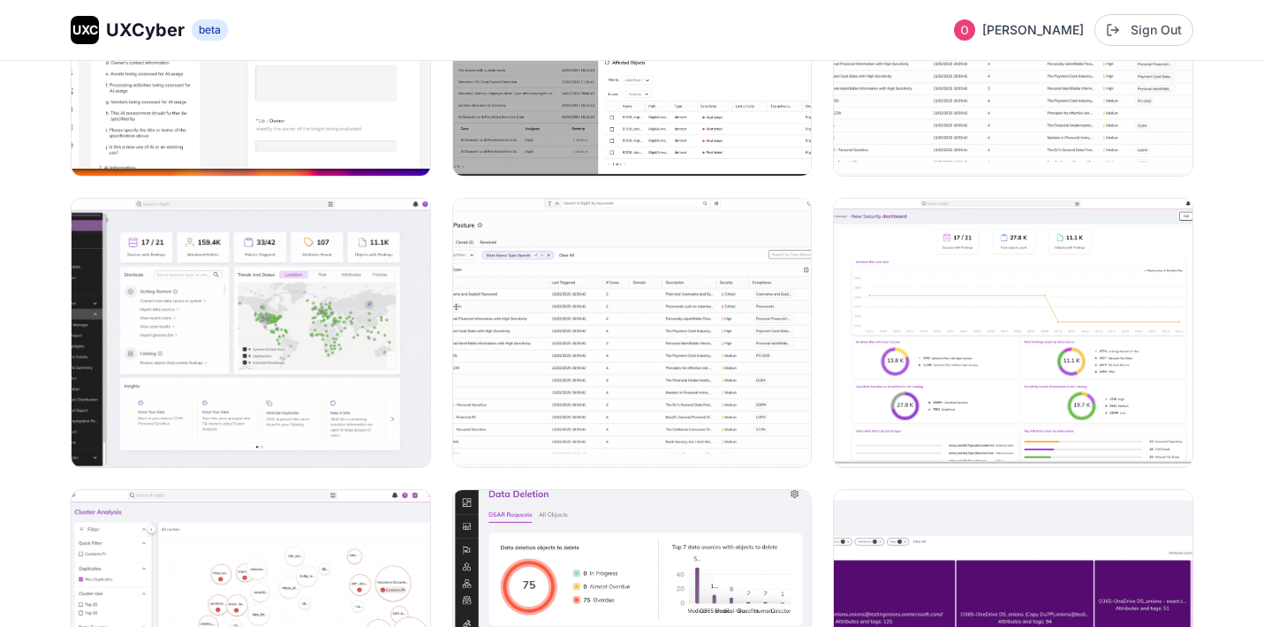
scroll to position [4689, 0]
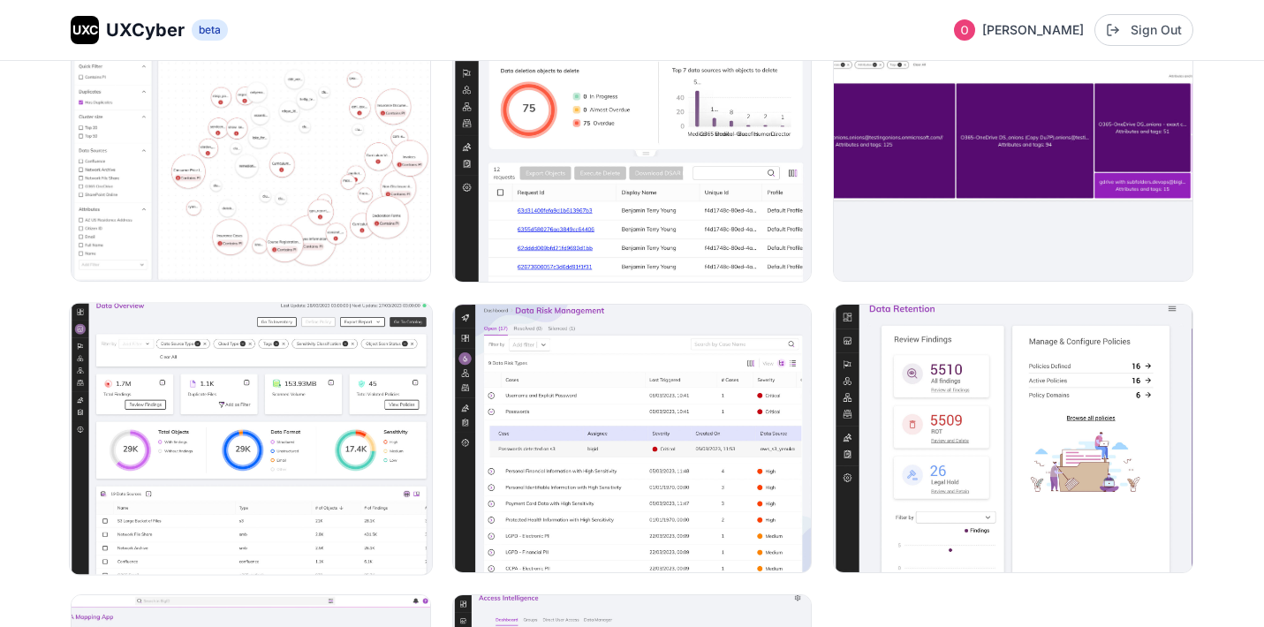
click at [307, 483] on img at bounding box center [251, 438] width 362 height 271
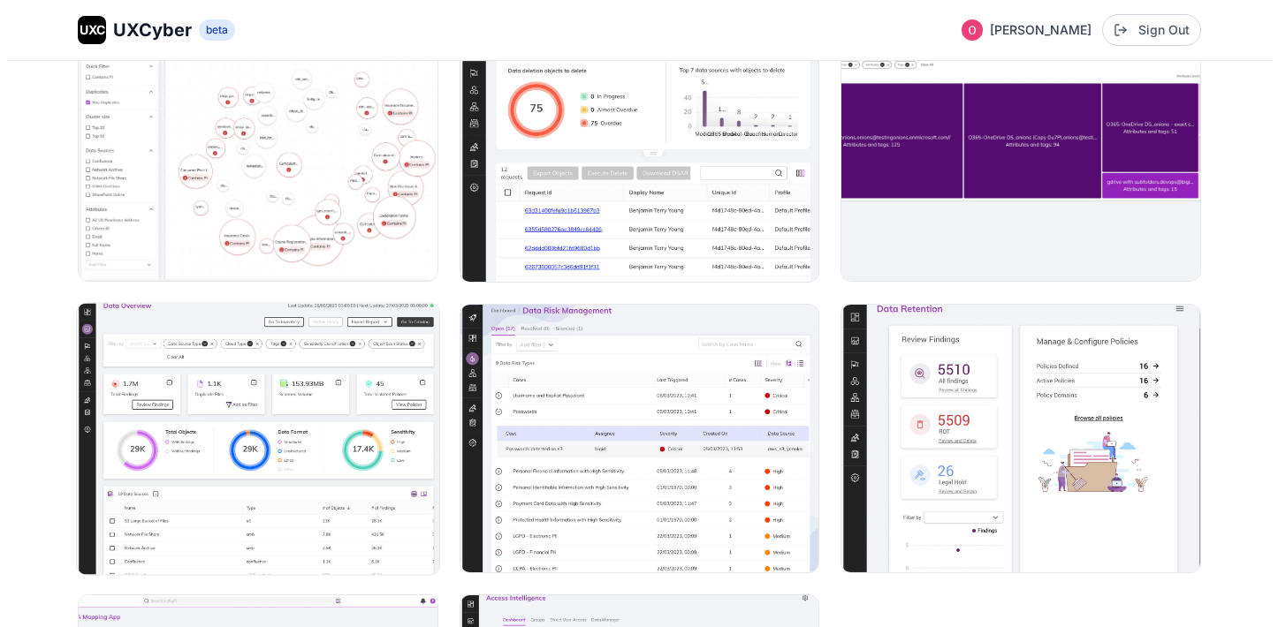
scroll to position [4739, 0]
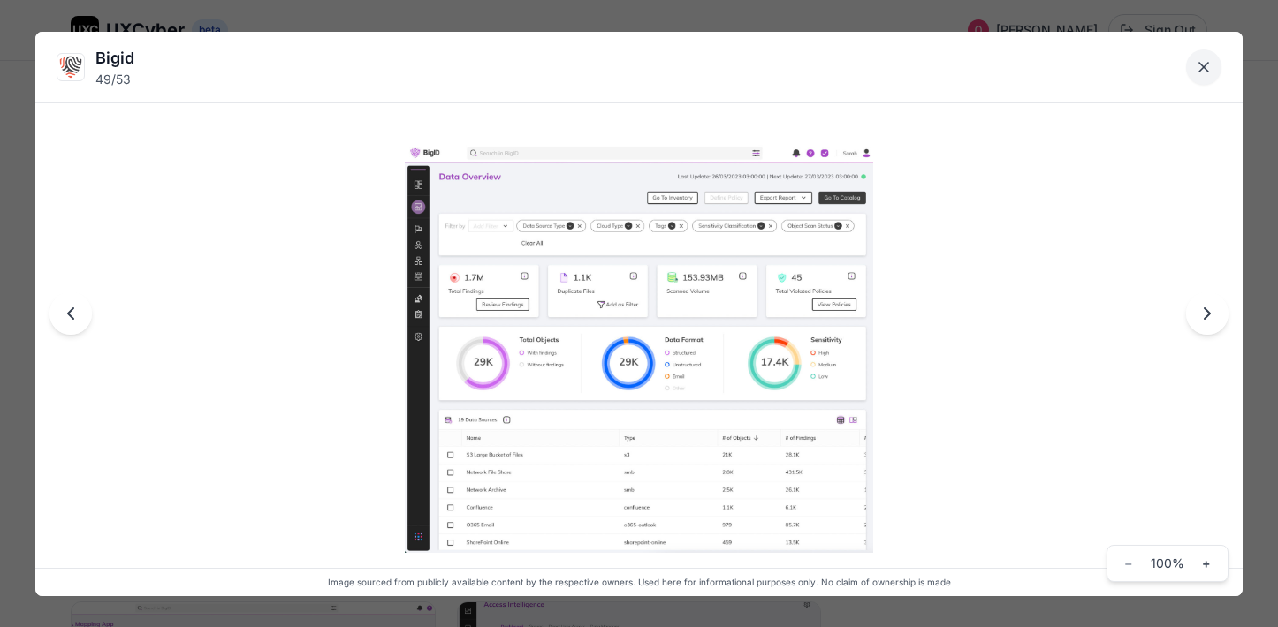
click at [1202, 67] on icon "Close lightbox" at bounding box center [1203, 67] width 9 height 9
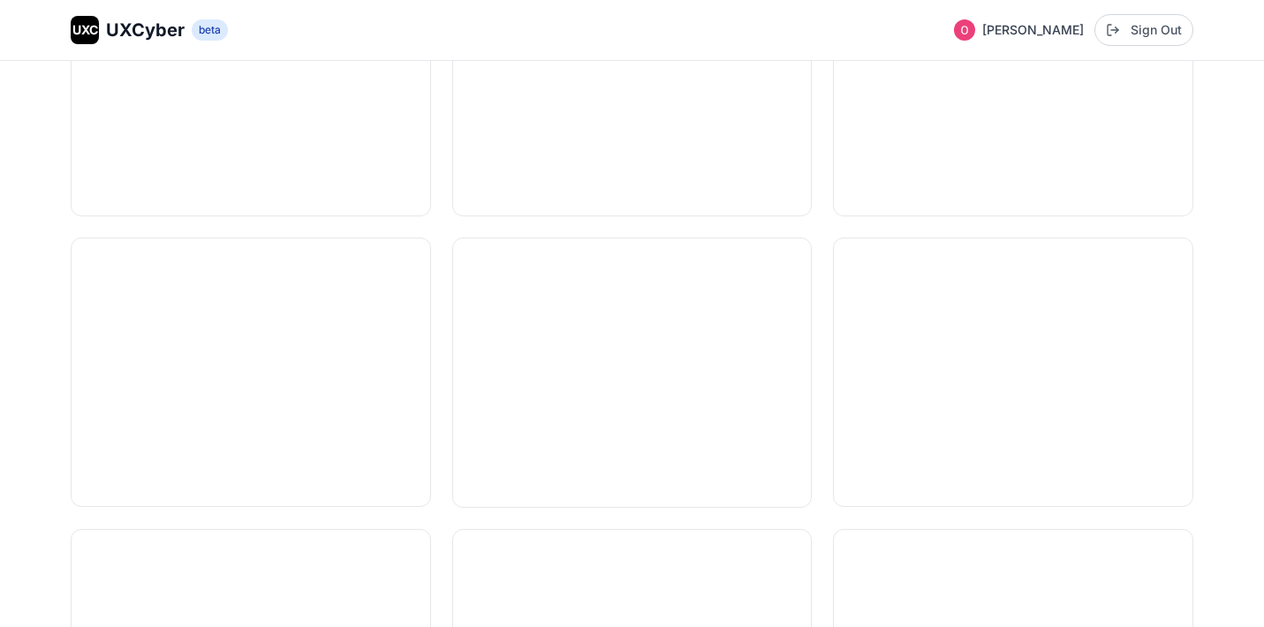
scroll to position [0, 0]
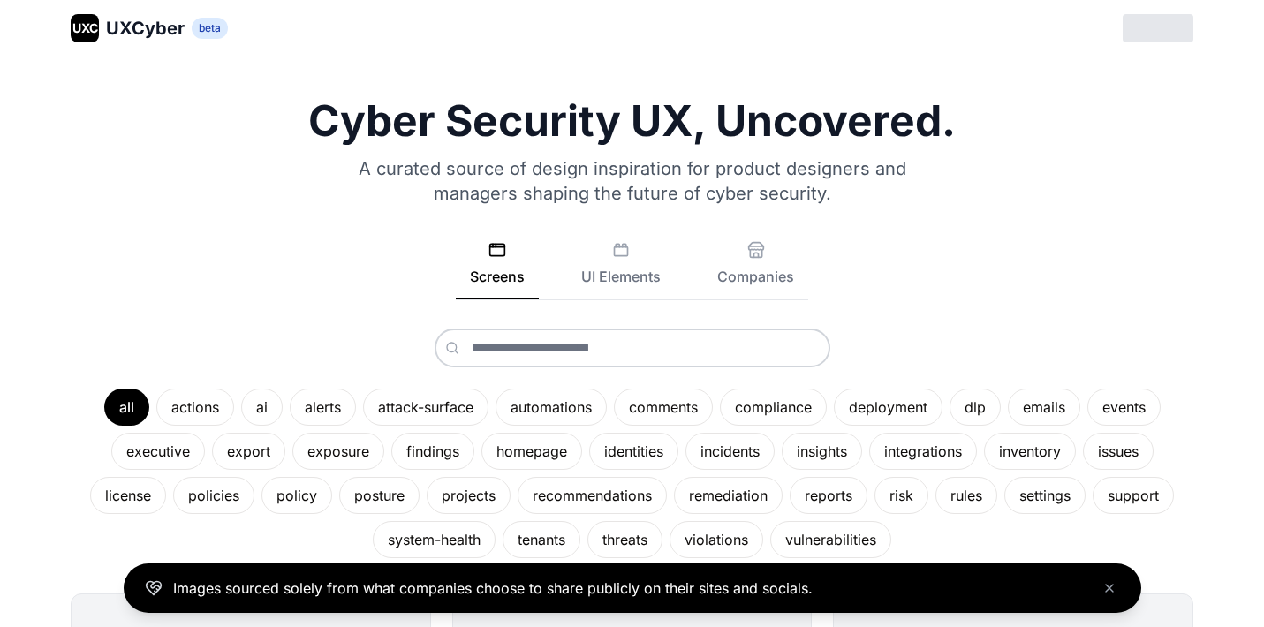
scroll to position [4, 0]
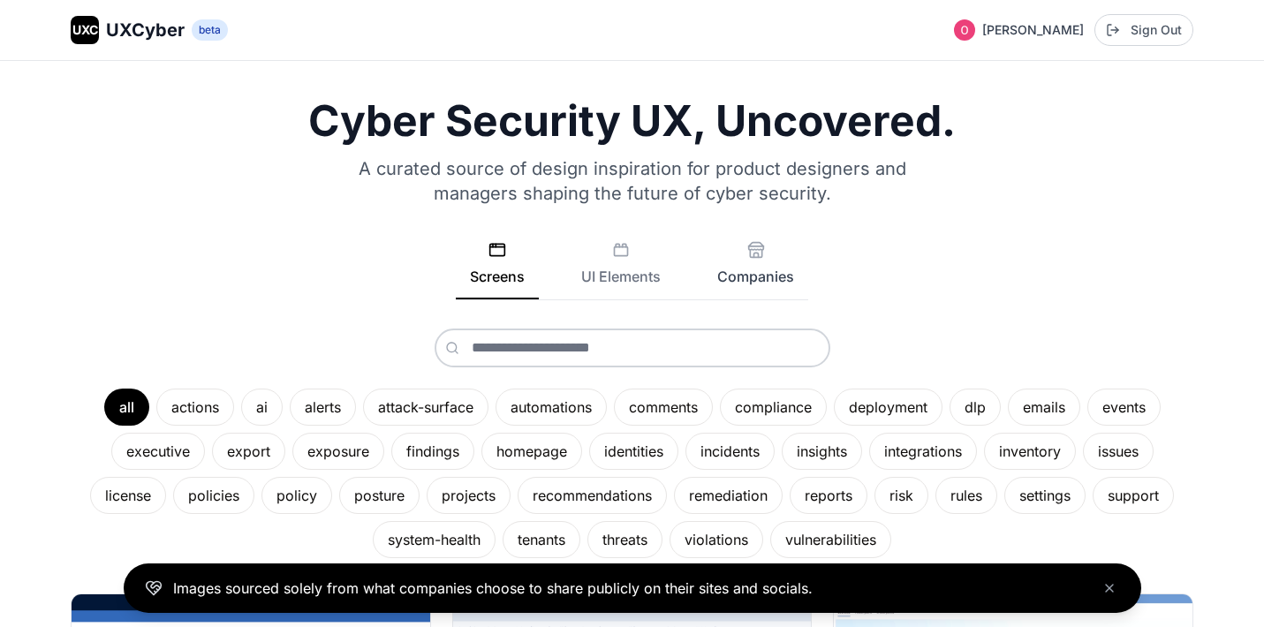
click at [755, 276] on button "Companies" at bounding box center [755, 270] width 105 height 58
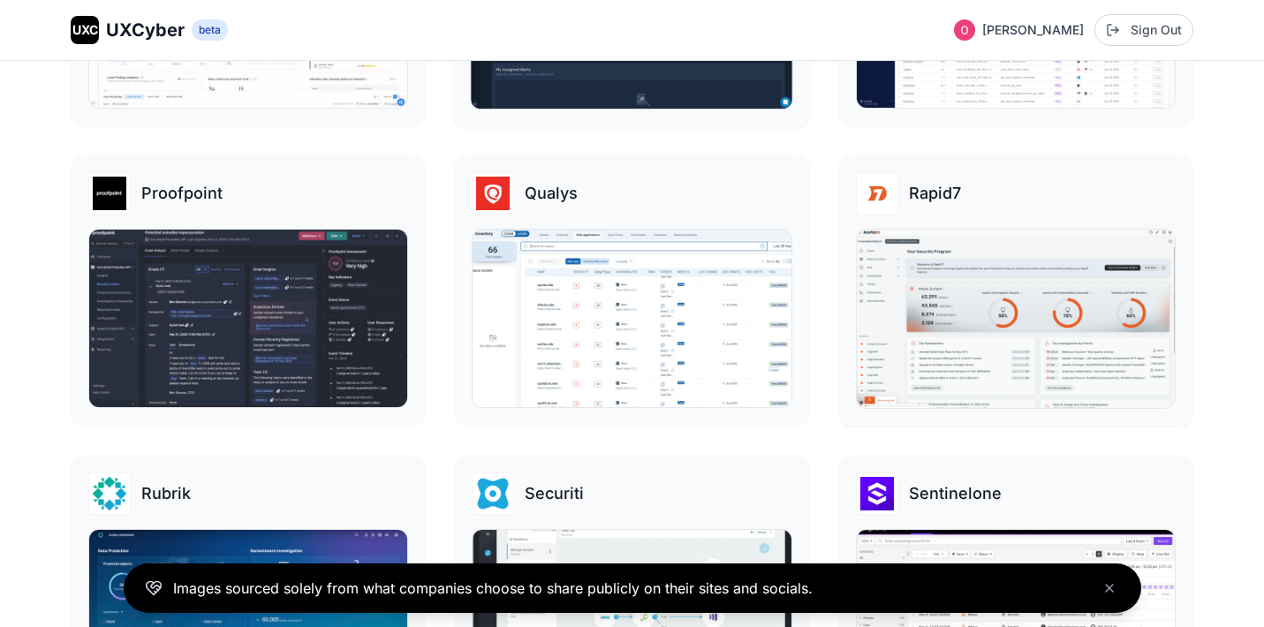
scroll to position [2063, 0]
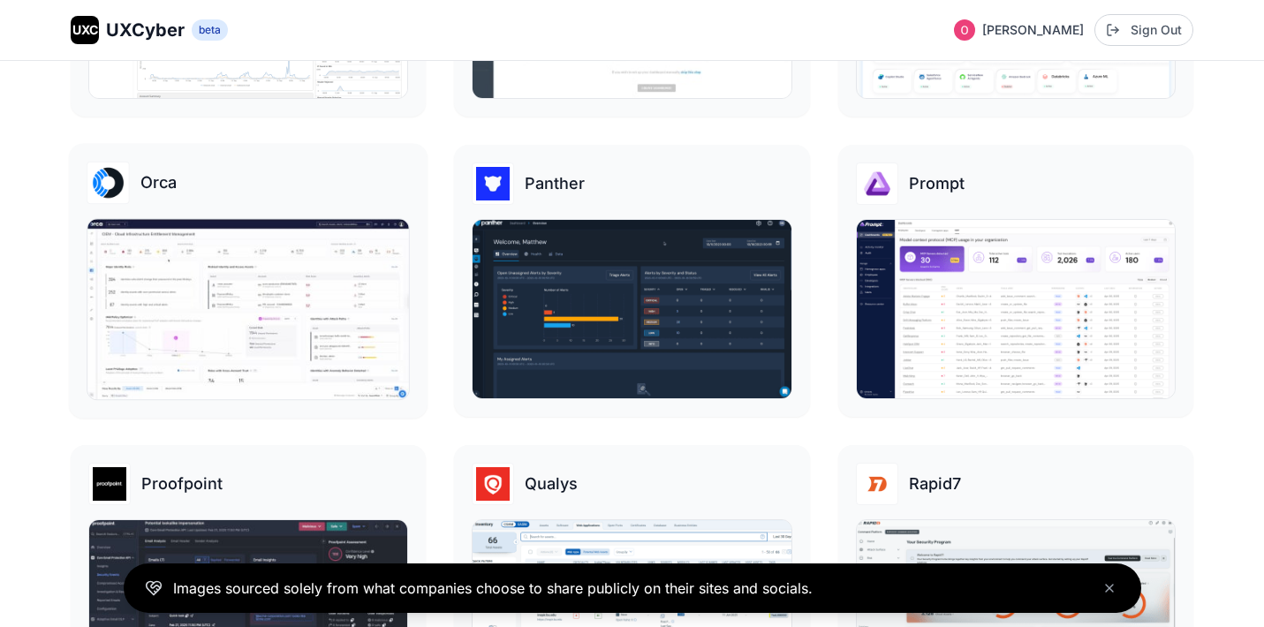
click at [153, 186] on h3 "Orca" at bounding box center [158, 183] width 36 height 25
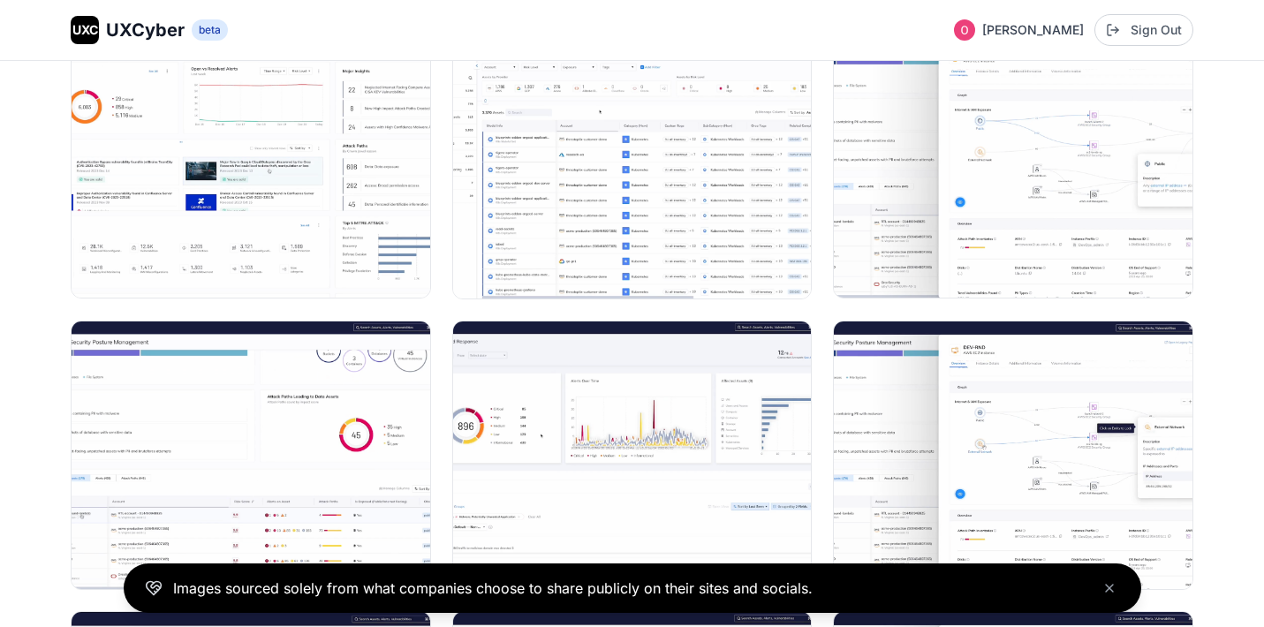
scroll to position [723, 0]
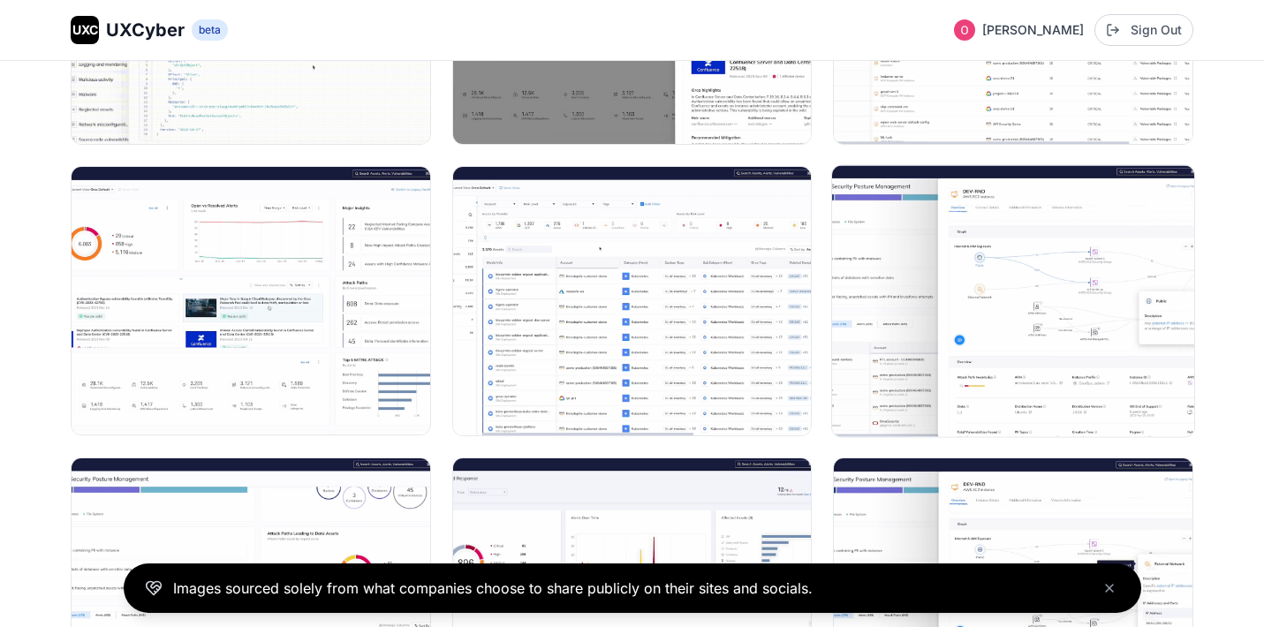
click at [1133, 269] on img at bounding box center [1013, 300] width 362 height 271
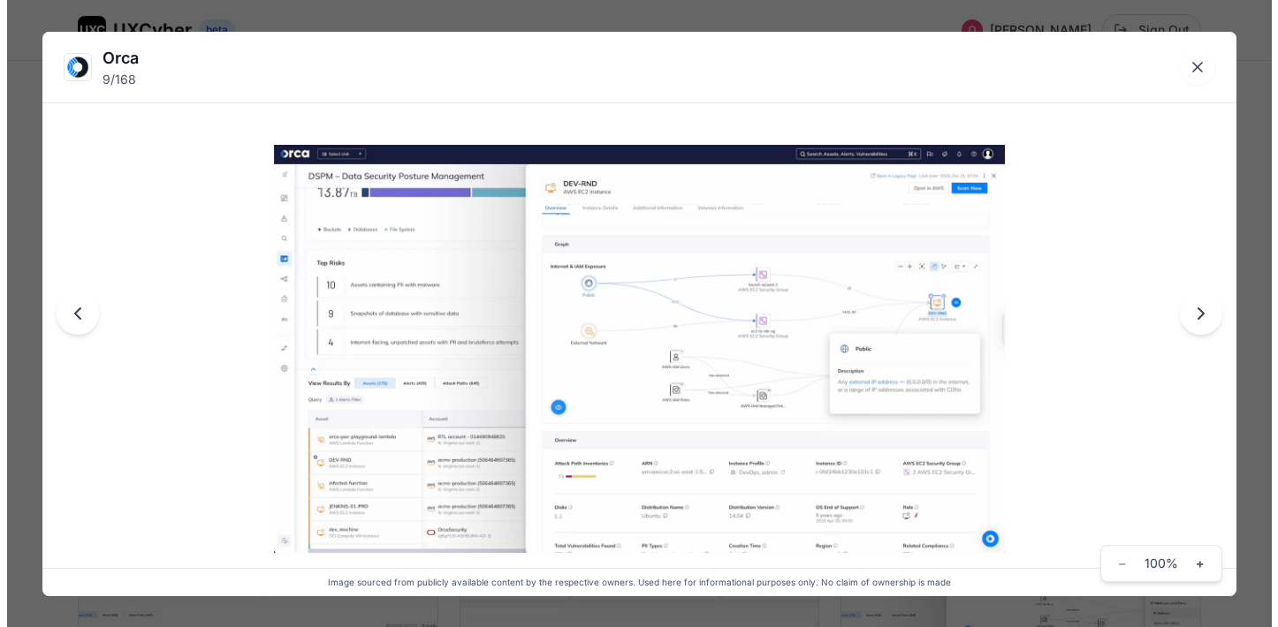
scroll to position [726, 0]
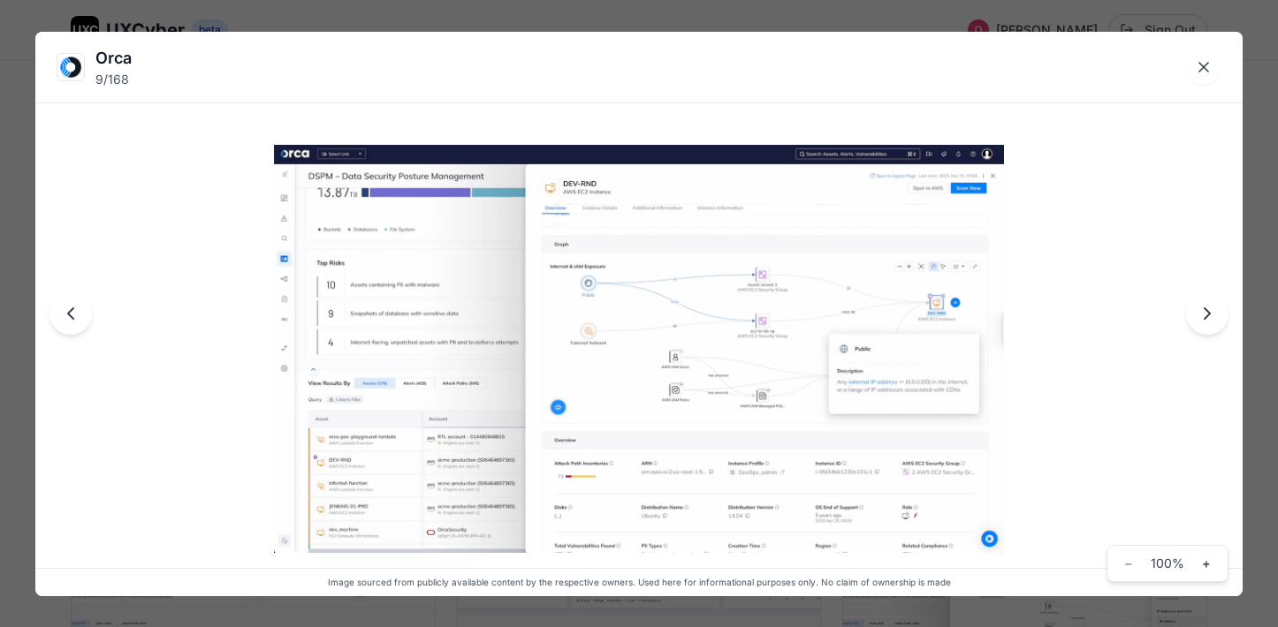
click at [866, 14] on div "Orca 9 / 168 Image sourced from publicly available content by the respective ow…" at bounding box center [639, 313] width 1278 height 627
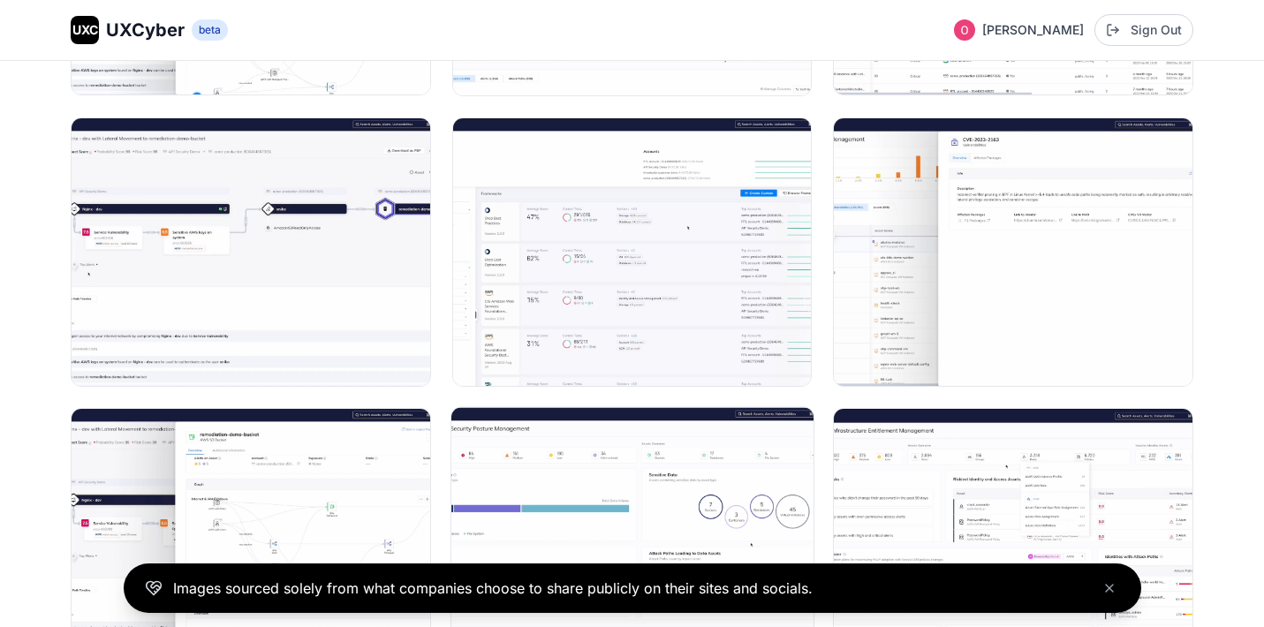
scroll to position [2377, 0]
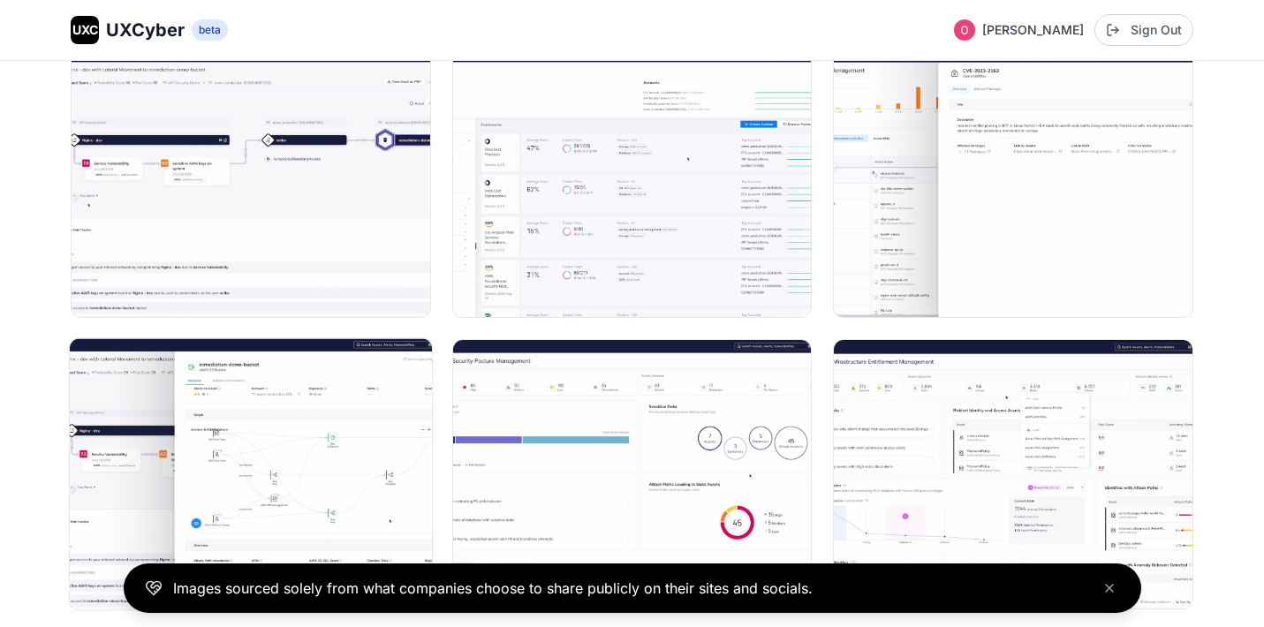
click at [284, 459] on img at bounding box center [251, 474] width 362 height 271
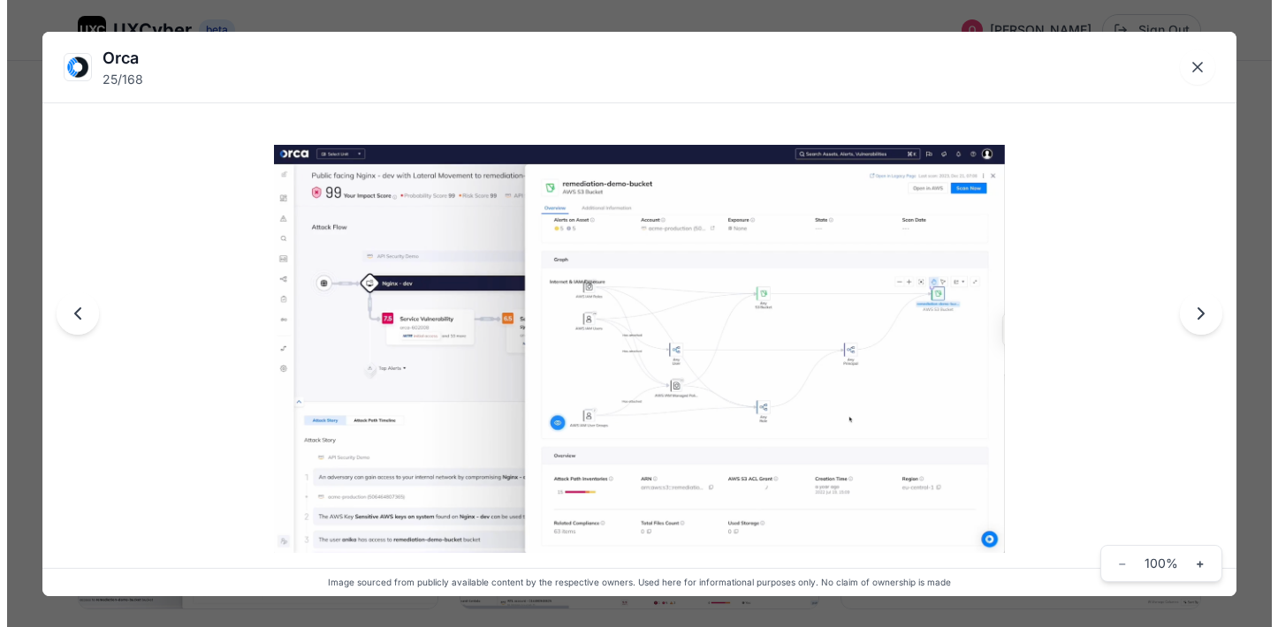
scroll to position [2316, 0]
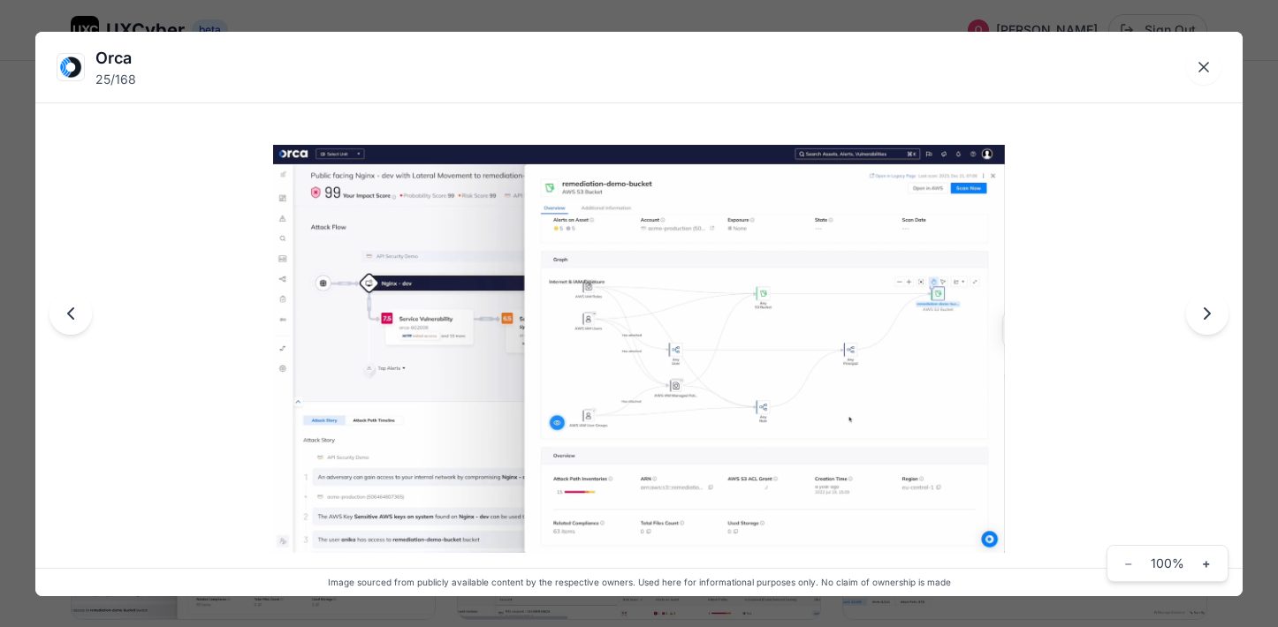
click at [839, 11] on div "Orca 25 / 168 Image sourced from publicly available content by the respective o…" at bounding box center [639, 313] width 1278 height 627
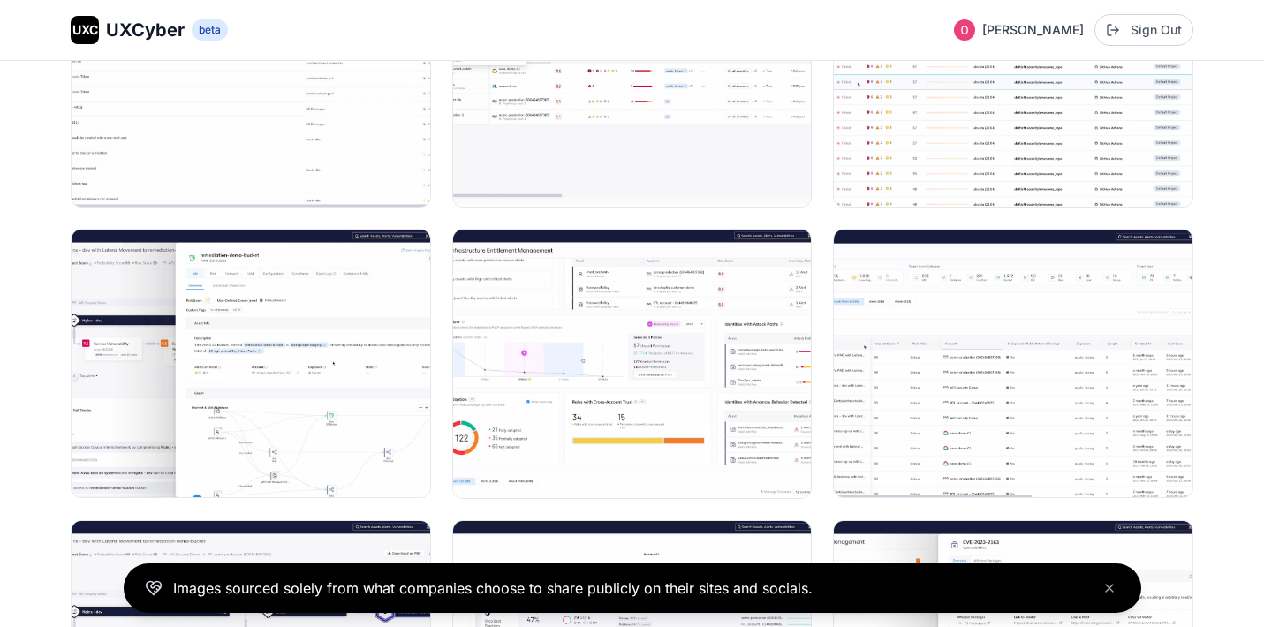
scroll to position [601, 0]
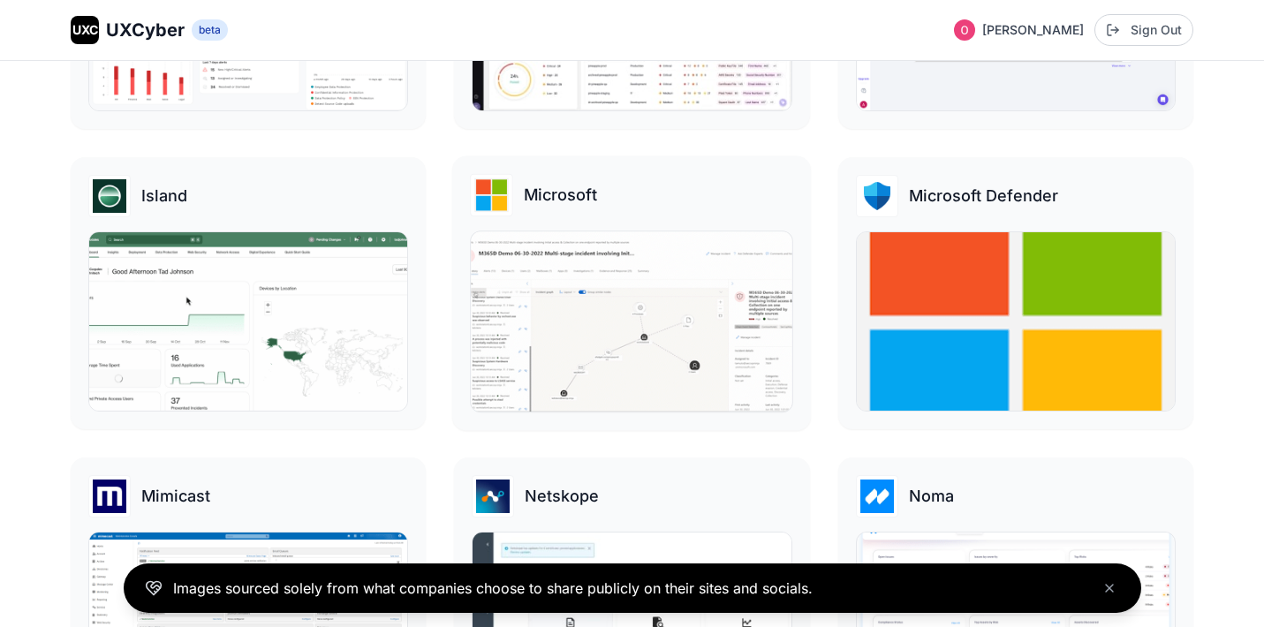
scroll to position [1439, 0]
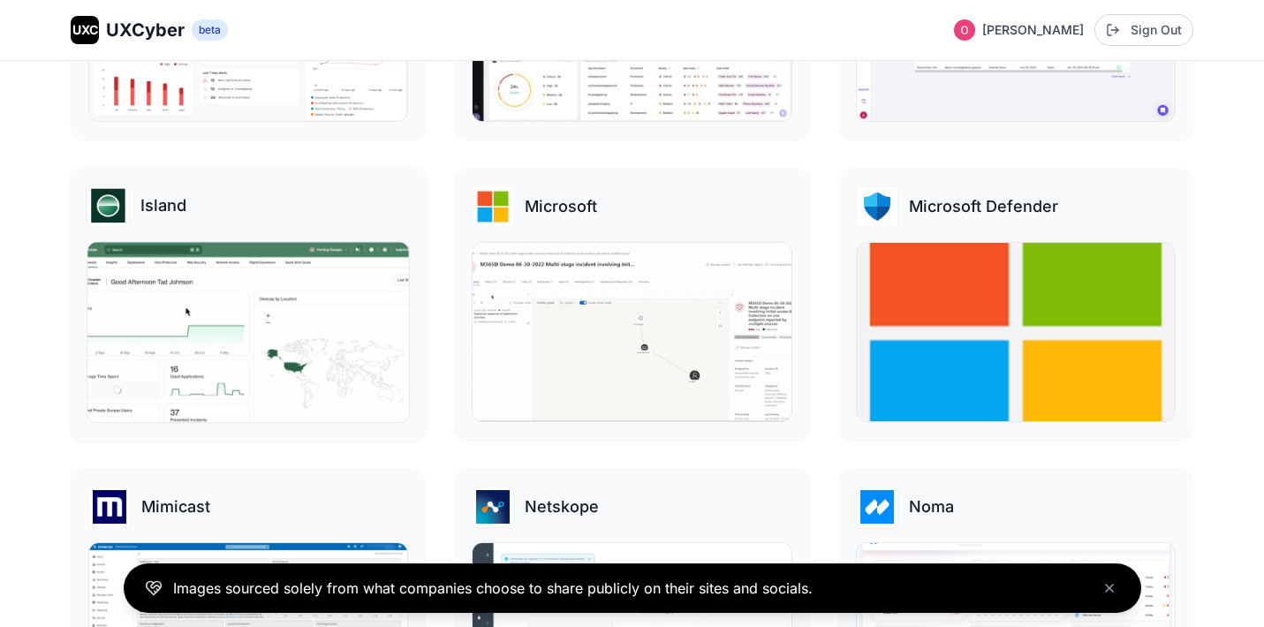
click at [302, 232] on div "Island" at bounding box center [248, 304] width 359 height 275
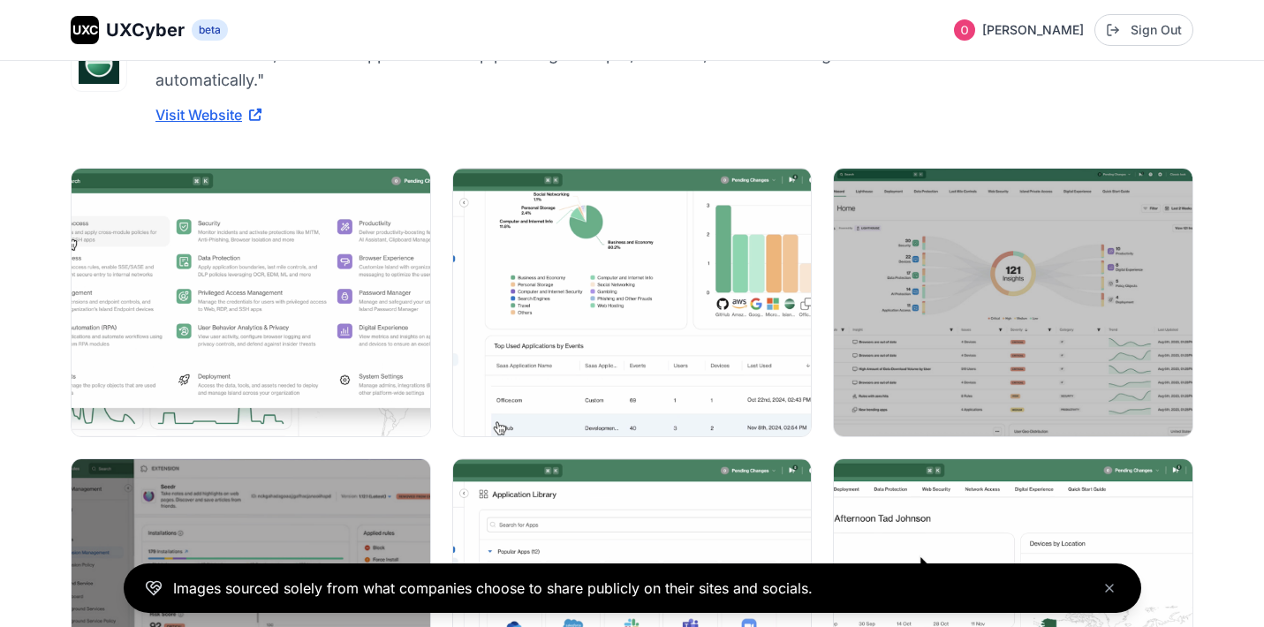
scroll to position [76, 0]
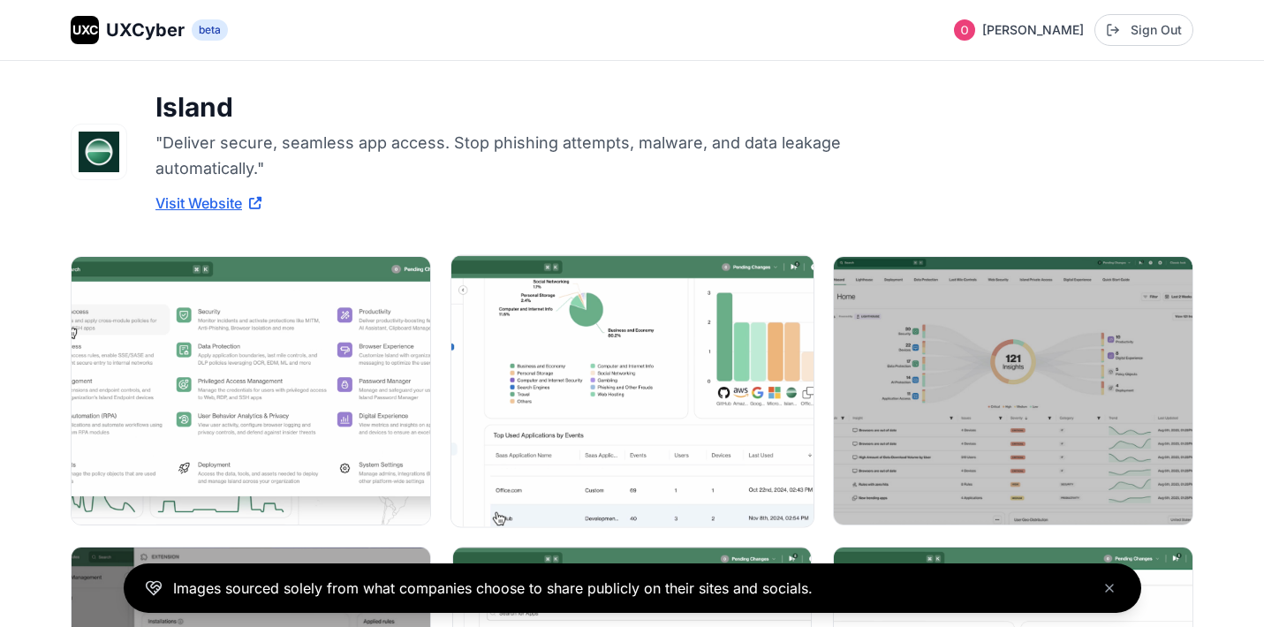
click at [594, 389] on img at bounding box center [632, 390] width 362 height 271
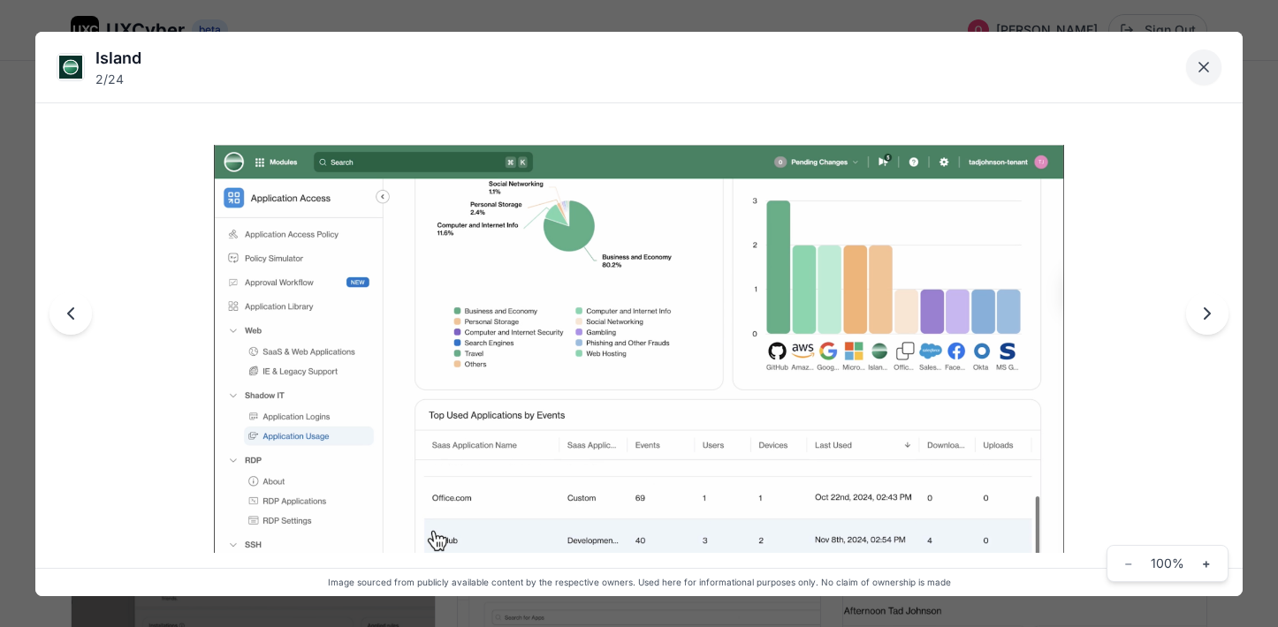
click at [1208, 70] on icon "Close lightbox" at bounding box center [1203, 67] width 9 height 9
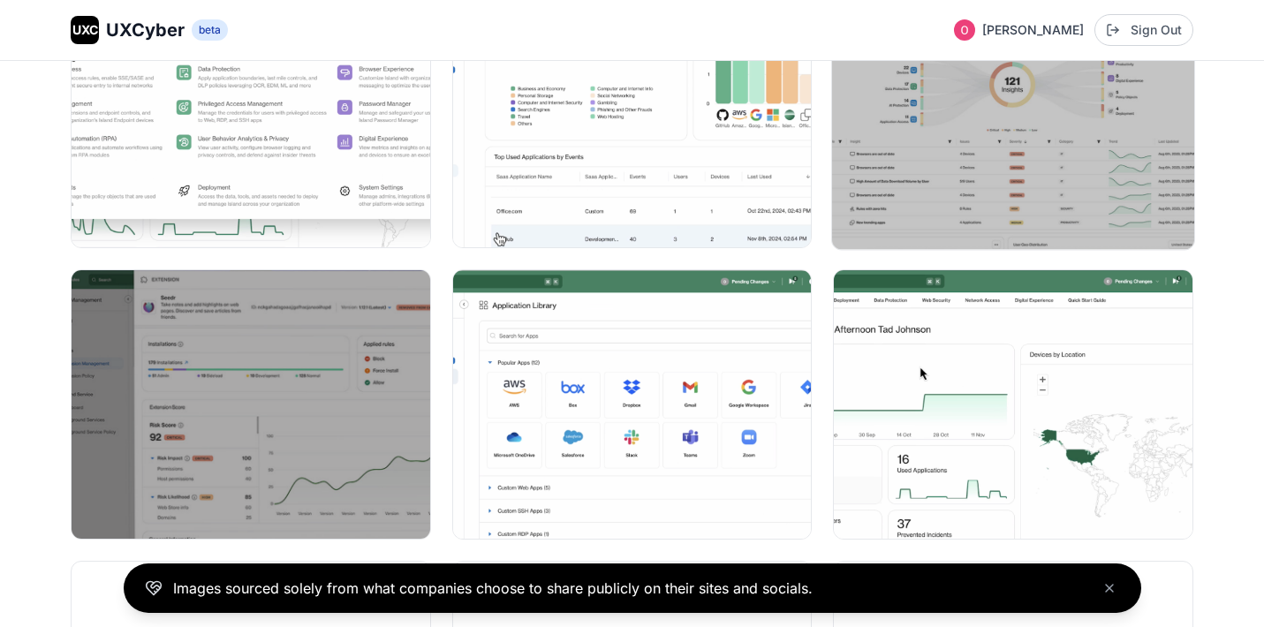
scroll to position [278, 0]
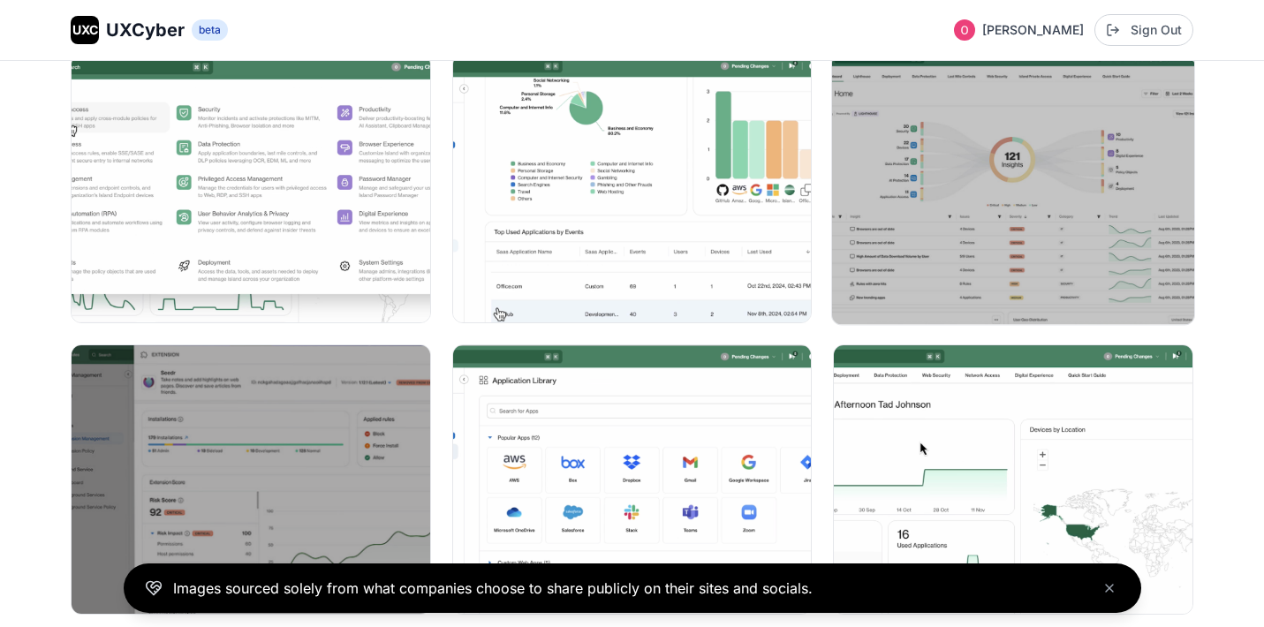
click at [1033, 210] on img at bounding box center [1013, 188] width 362 height 271
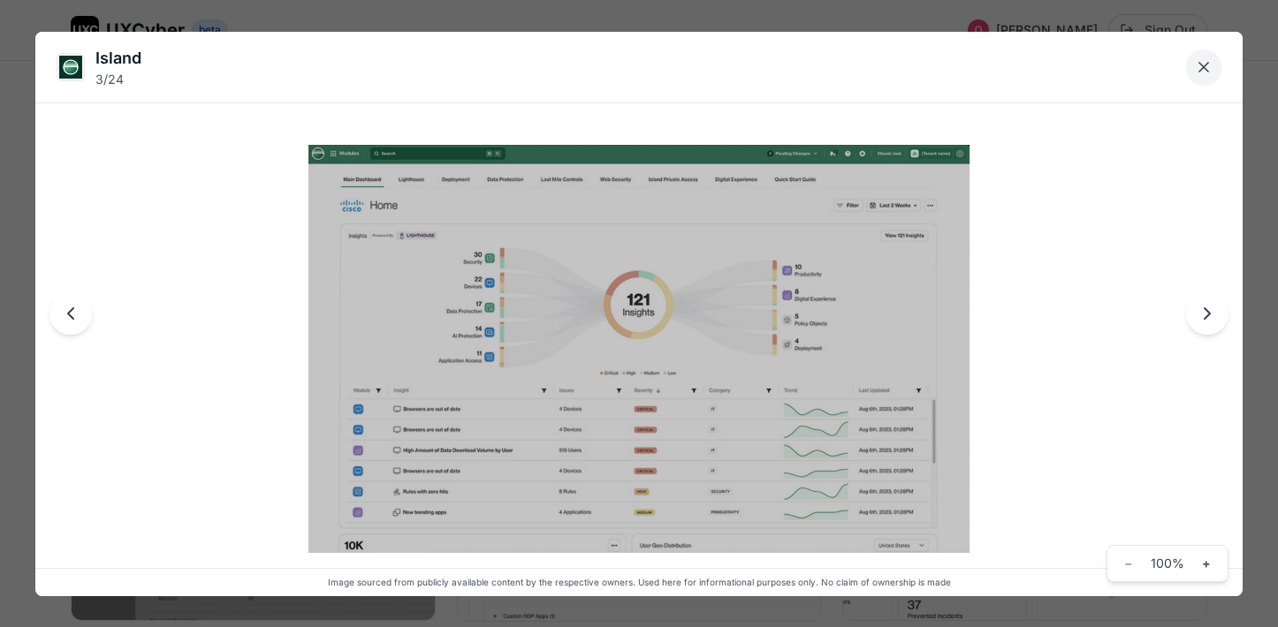
click at [1205, 64] on icon "Close lightbox" at bounding box center [1203, 67] width 9 height 9
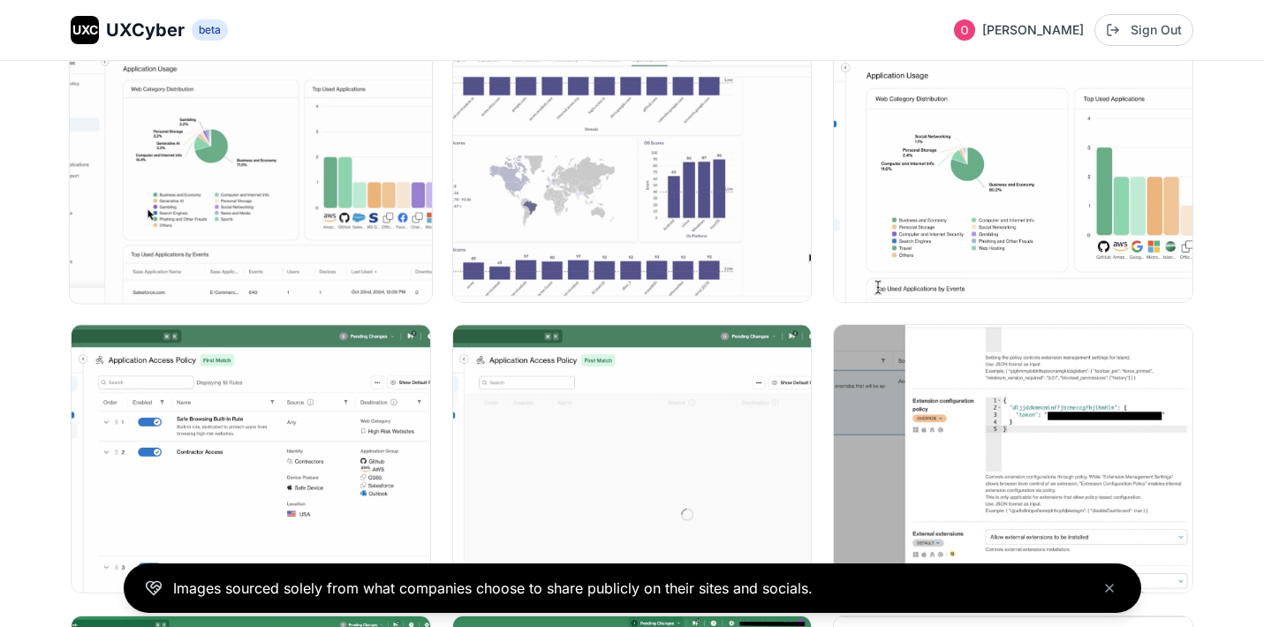
click at [326, 212] on img at bounding box center [251, 167] width 362 height 271
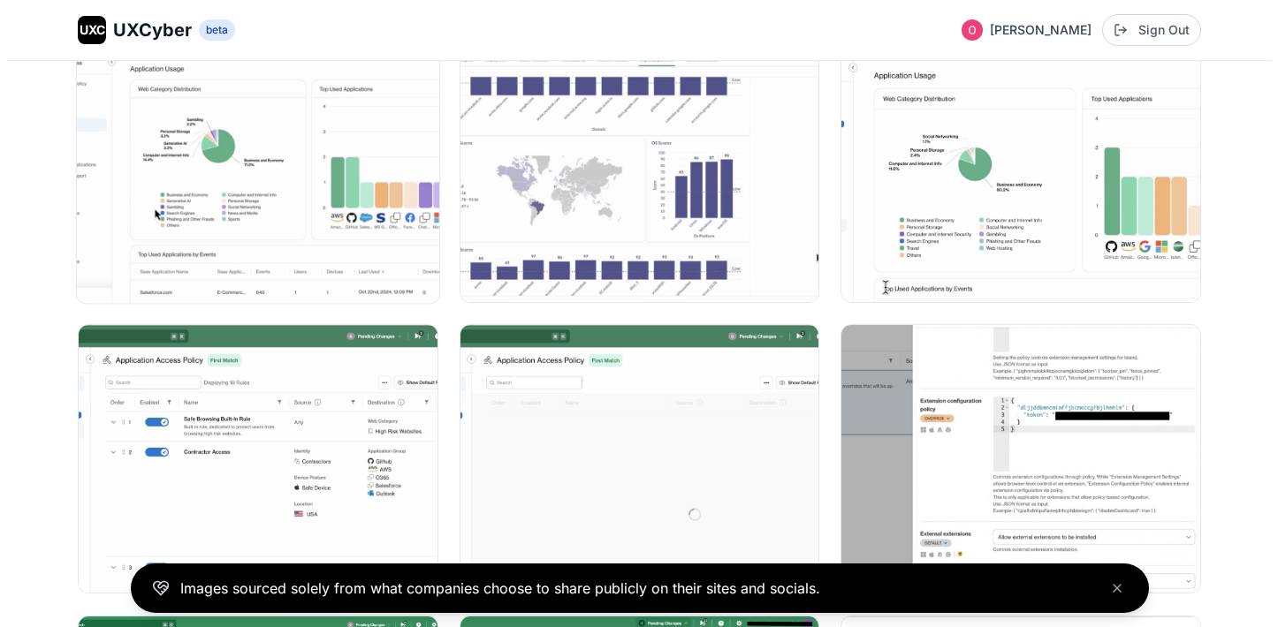
scroll to position [885, 0]
